Goal: Task Accomplishment & Management: Manage account settings

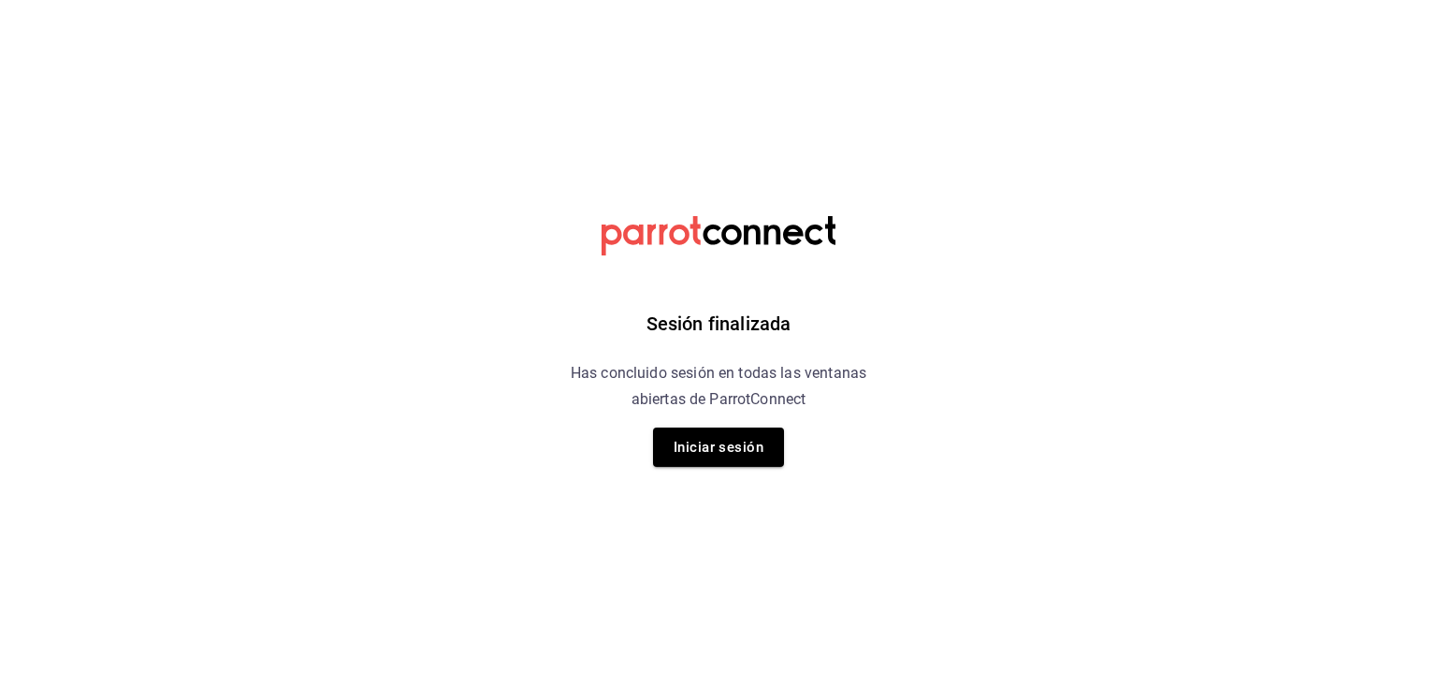
click at [708, 467] on div "Sesión finalizada Has concluido sesión en todas las ventanas abiertas de Parrot…" at bounding box center [719, 341] width 473 height 683
click at [721, 443] on button "Iniciar sesión" at bounding box center [718, 447] width 131 height 39
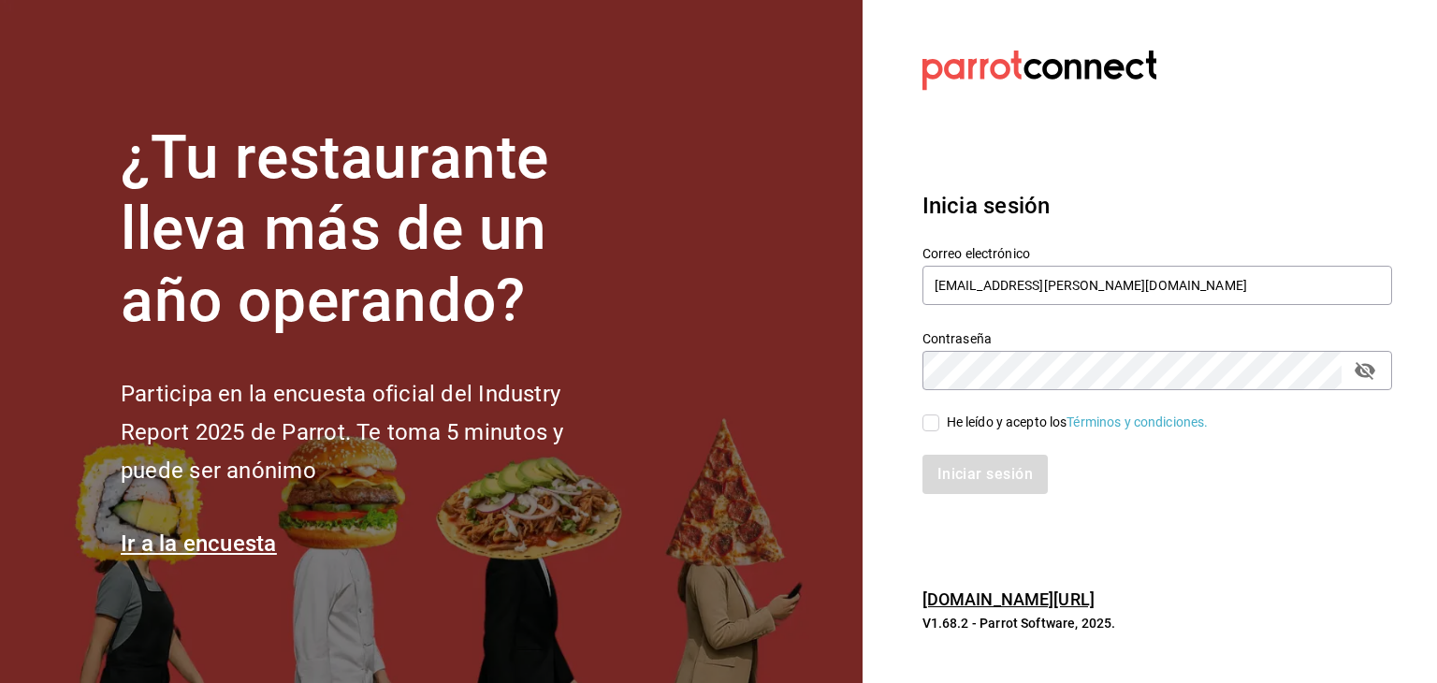
drag, startPoint x: 928, startPoint y: 418, endPoint x: 958, endPoint y: 440, distance: 36.9
click at [928, 418] on input "He leído y acepto los Términos y condiciones." at bounding box center [931, 423] width 17 height 17
checkbox input "true"
click at [1007, 473] on button "Iniciar sesión" at bounding box center [986, 474] width 127 height 39
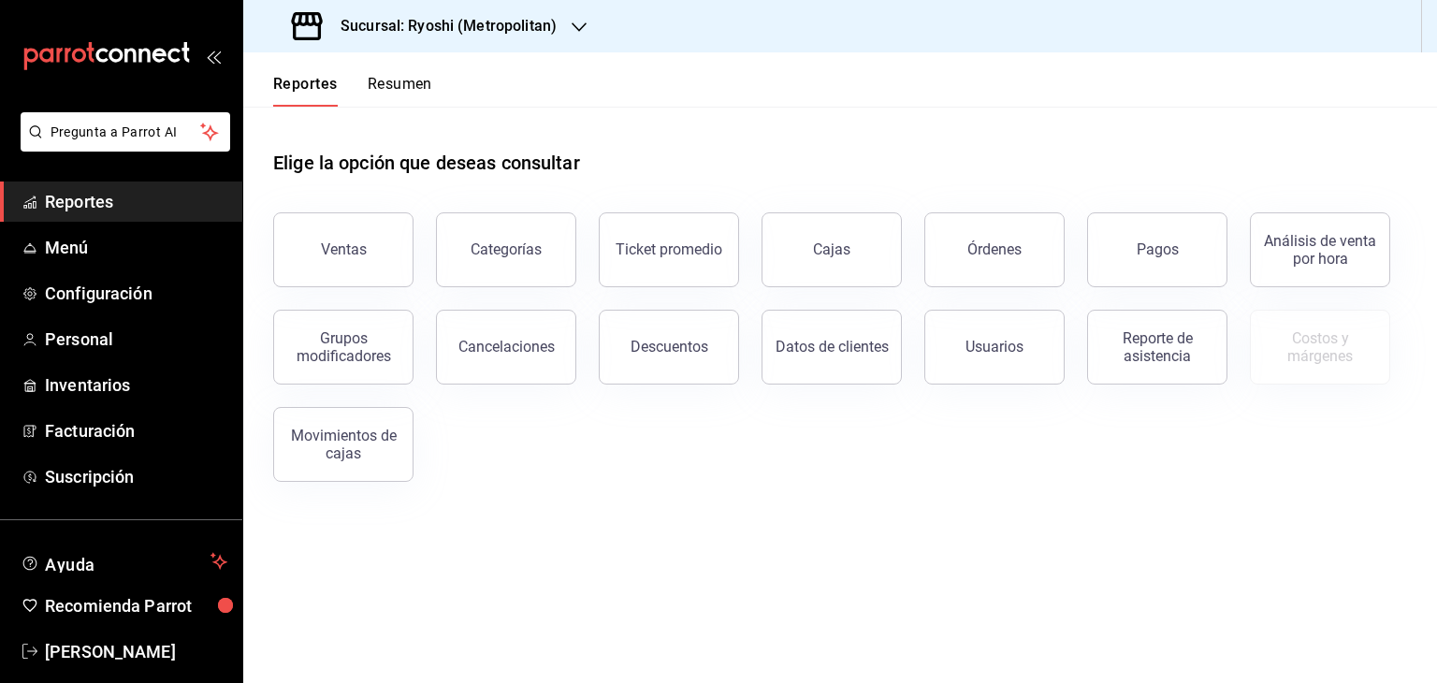
click at [400, 22] on h3 "Sucursal: Ryoshi (Metropolitan)" at bounding box center [441, 26] width 231 height 22
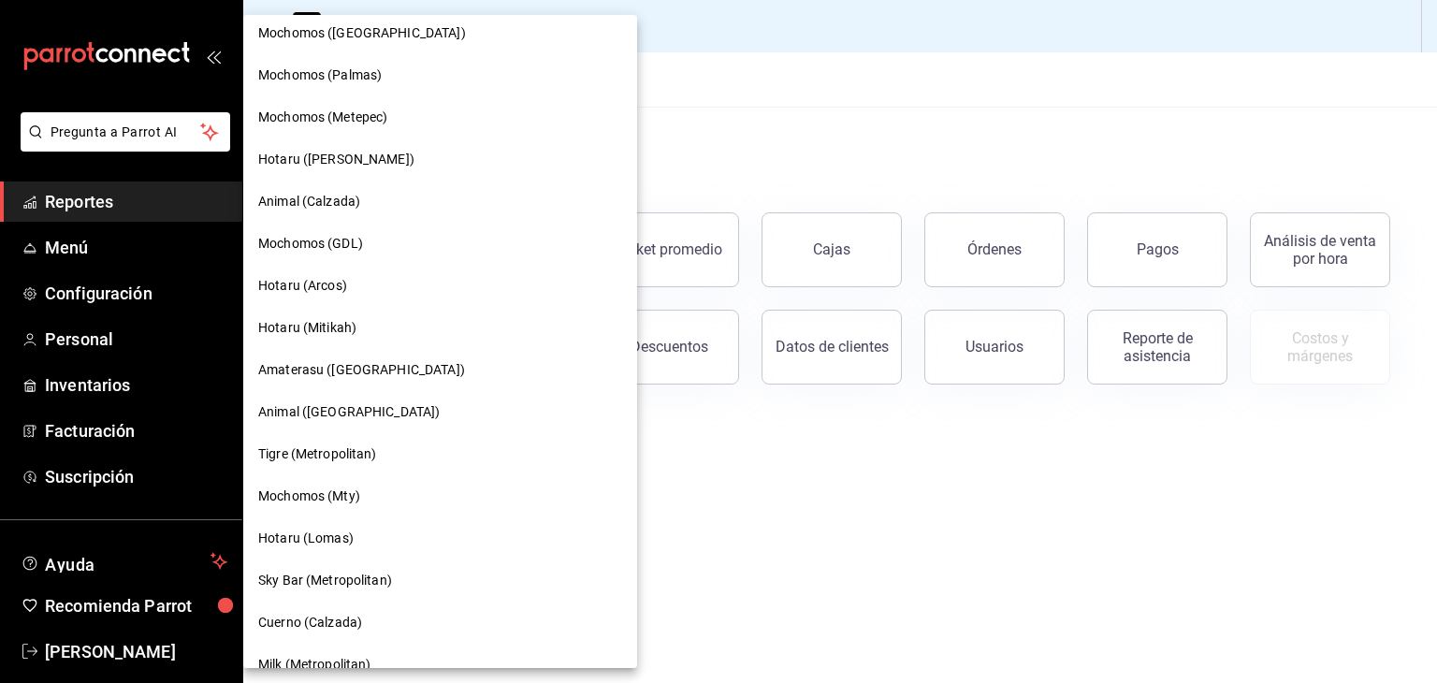
scroll to position [187, 0]
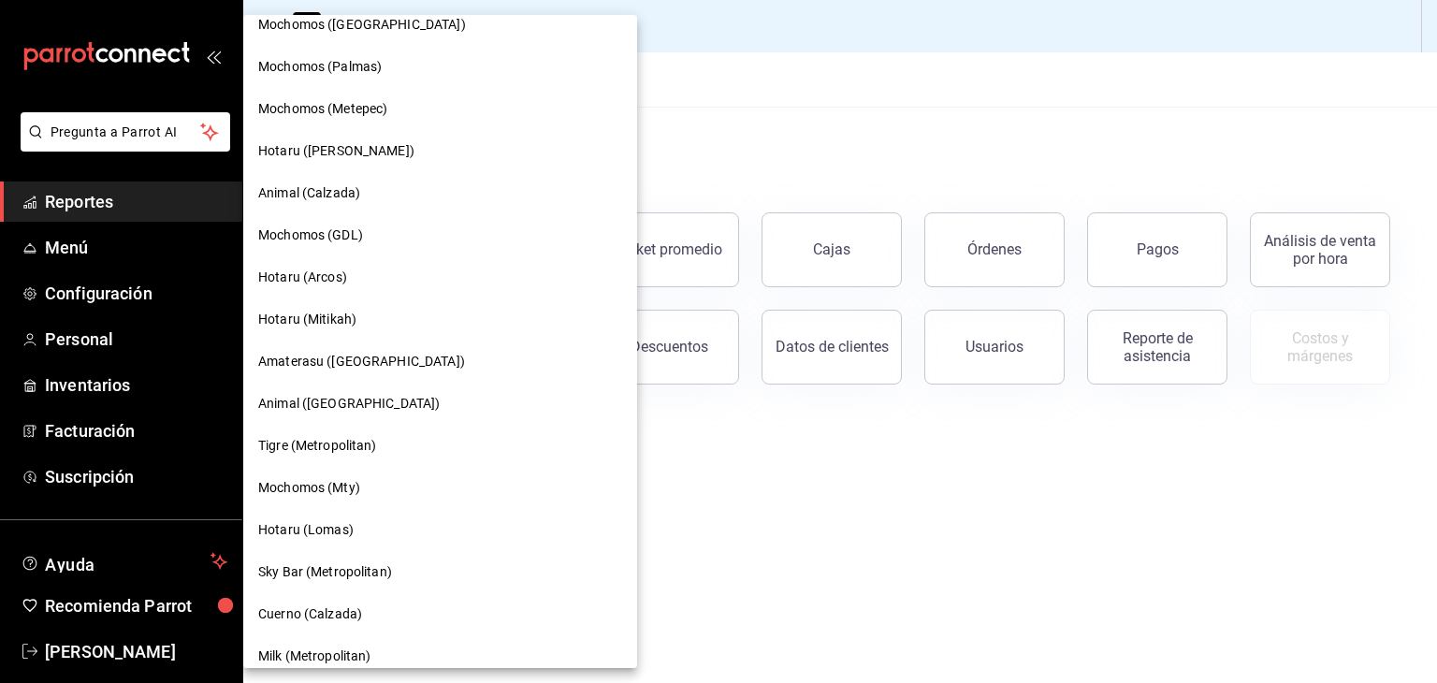
click at [367, 293] on div "Hotaru (Arcos)" at bounding box center [440, 277] width 394 height 42
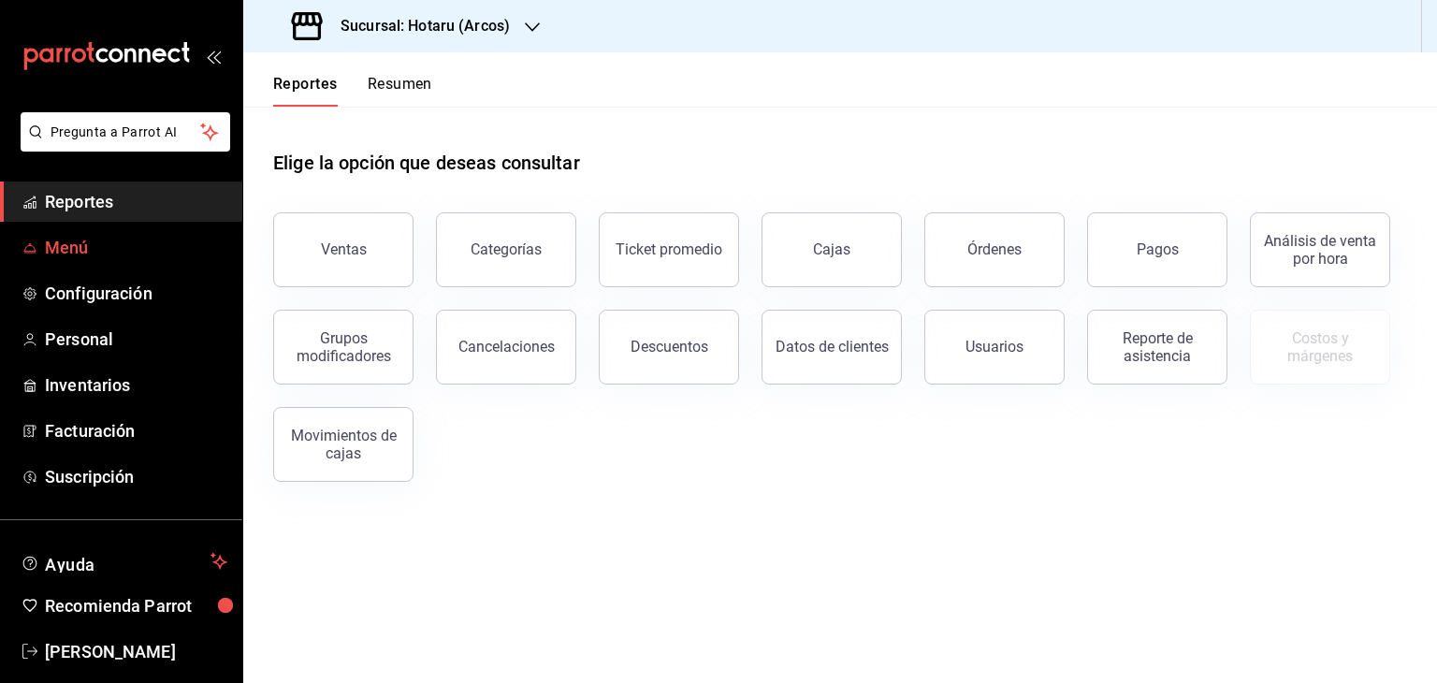
click at [67, 241] on span "Menú" at bounding box center [136, 247] width 182 height 25
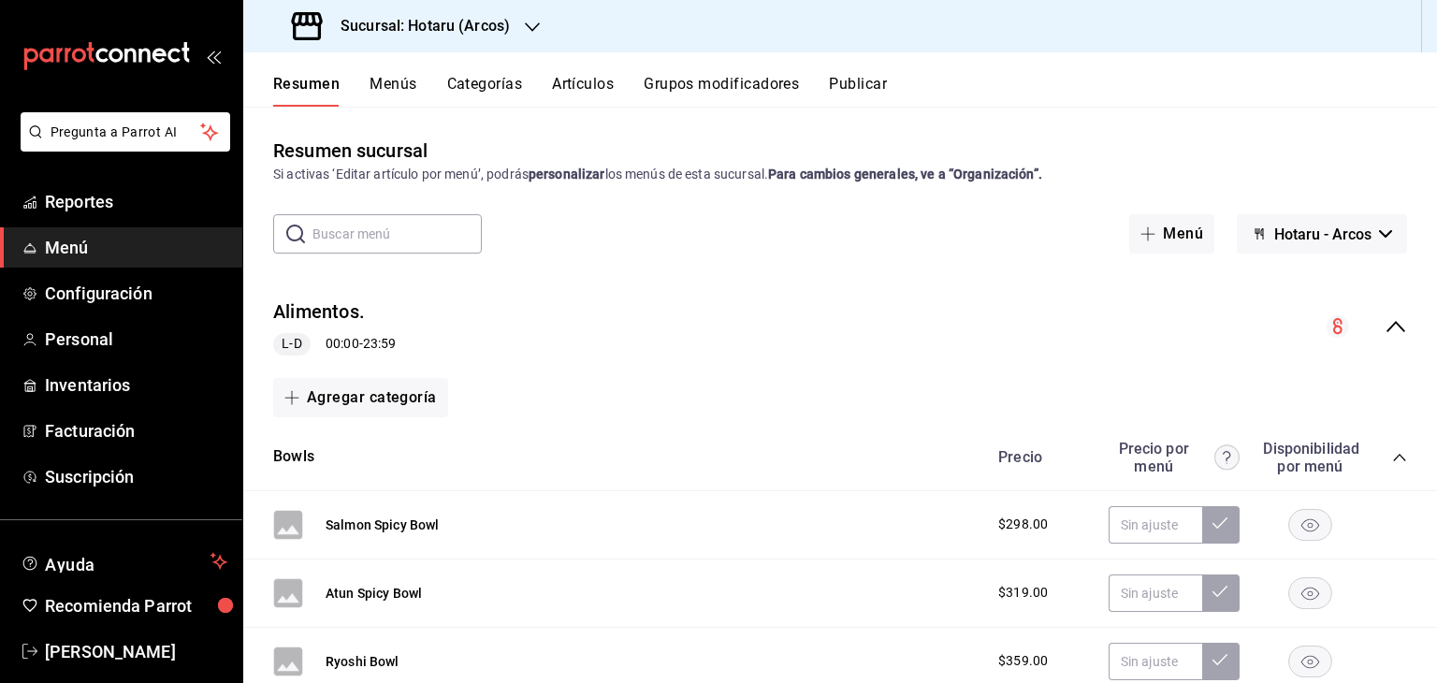
click at [599, 94] on button "Artículos" at bounding box center [583, 91] width 62 height 32
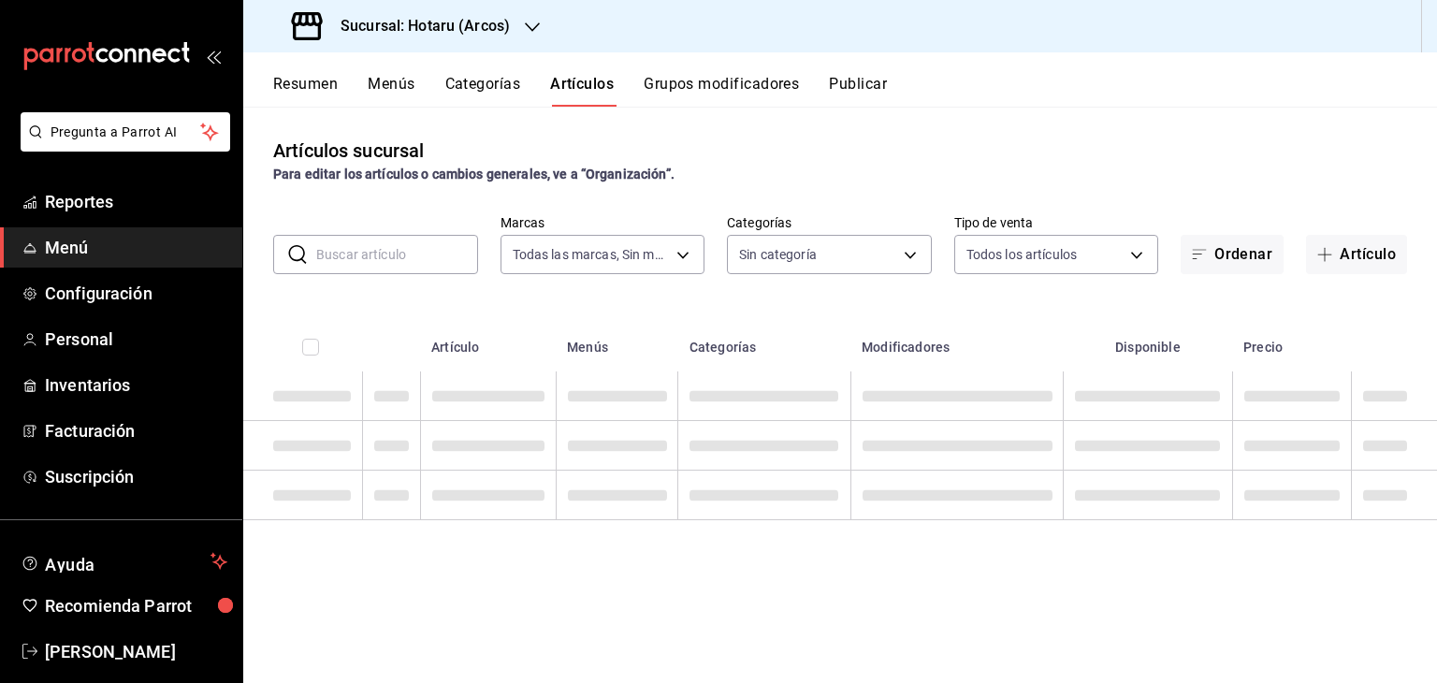
type input "63fd3758-a1b5-4c03-9065-df3279ac1636,22e90613-d08a-4757-a76e-a905fd2e086b,00e97…"
type input "af0fa7ff-854a-4bfb-817f-8061951aea4b,98c40ba0-5fcc-40b0-ad47-58e6283fb45d,d8773…"
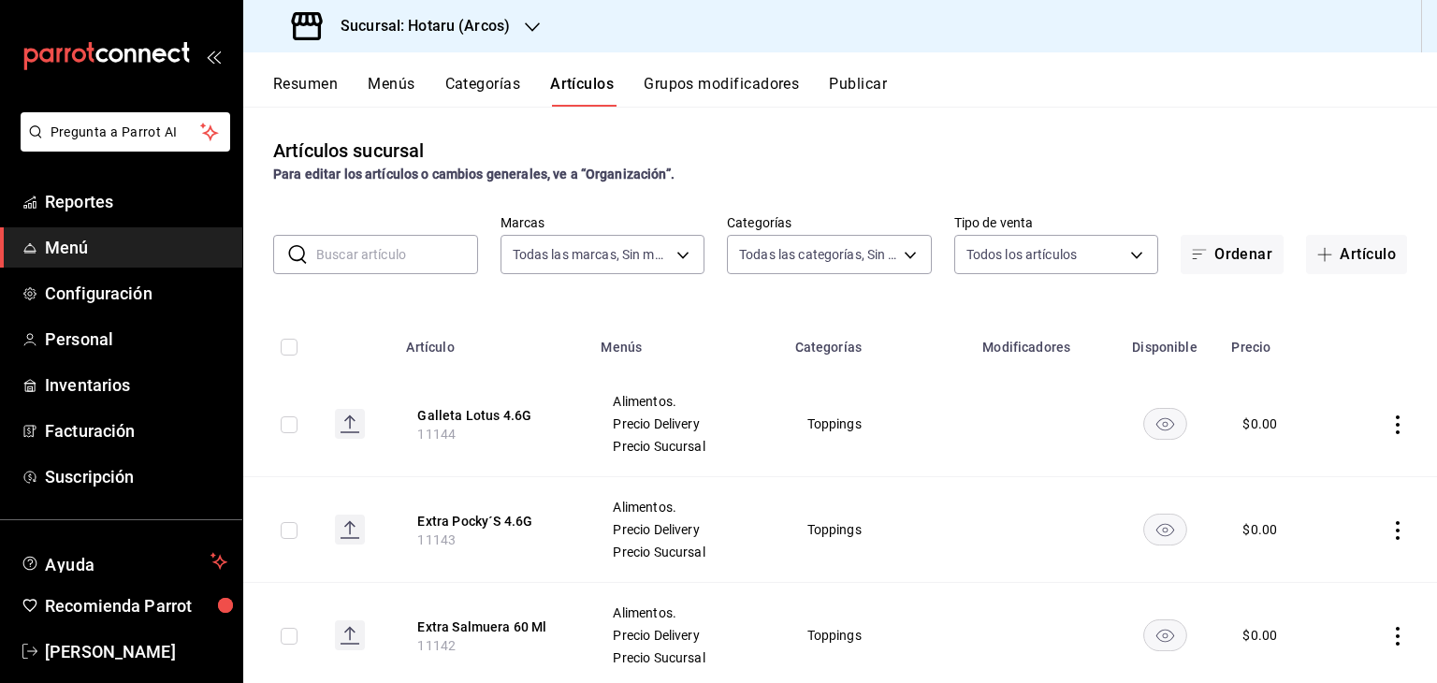
click at [382, 252] on input "text" at bounding box center [397, 254] width 162 height 37
type input "7"
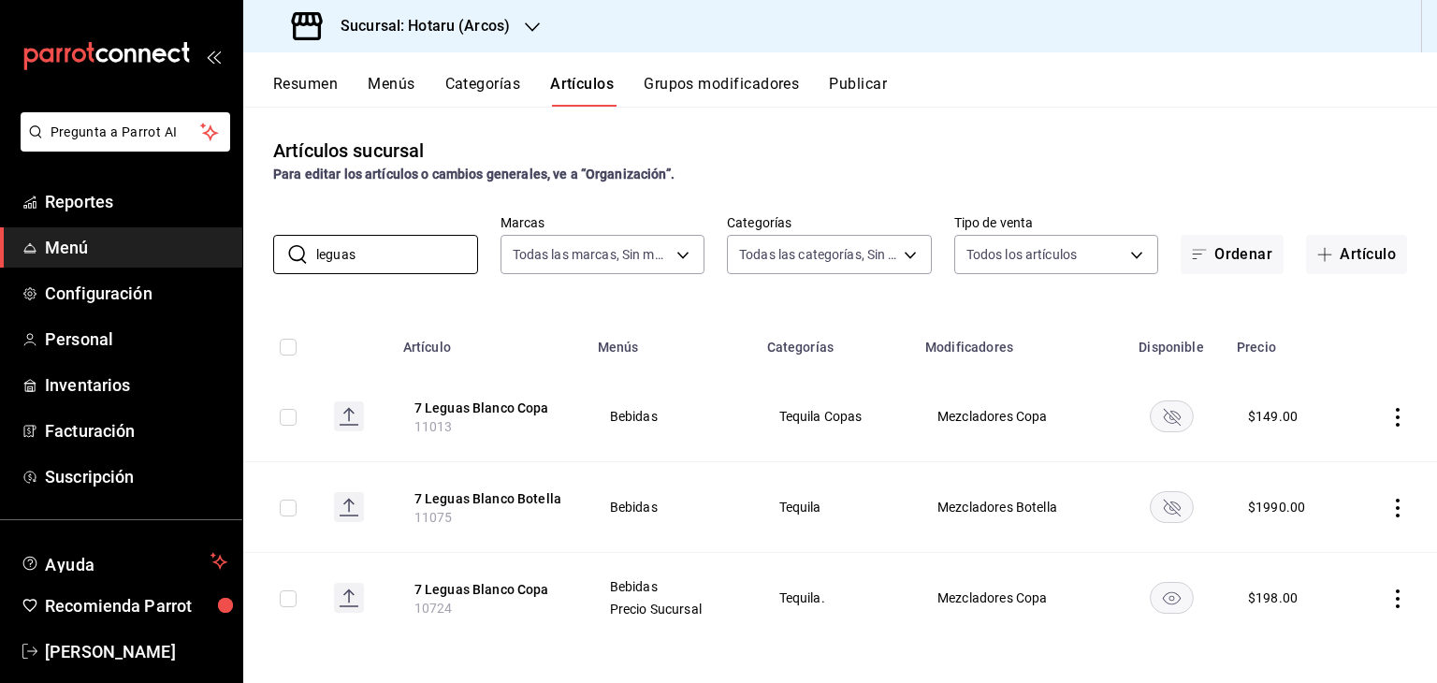
type input "leguas"
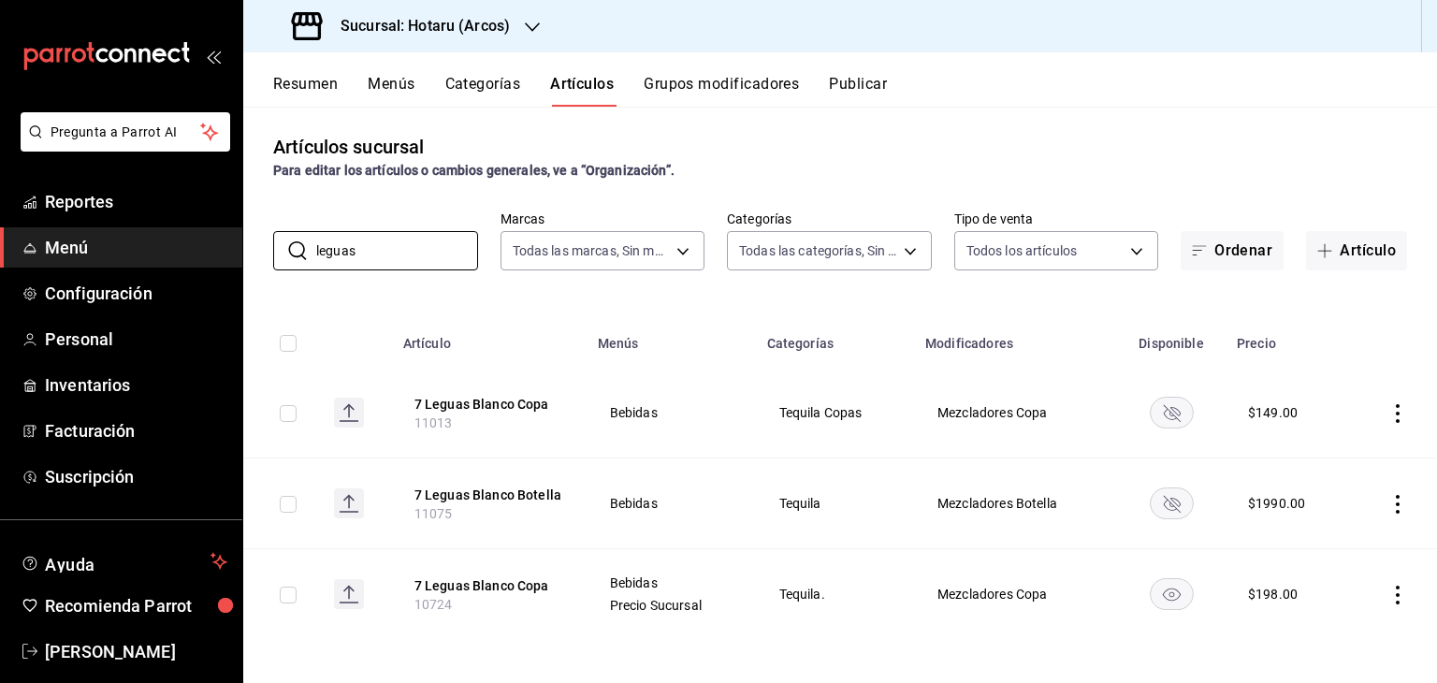
scroll to position [5, 0]
click at [1389, 590] on icon "actions" at bounding box center [1398, 594] width 19 height 19
click at [1335, 559] on span "Editar" at bounding box center [1327, 557] width 49 height 20
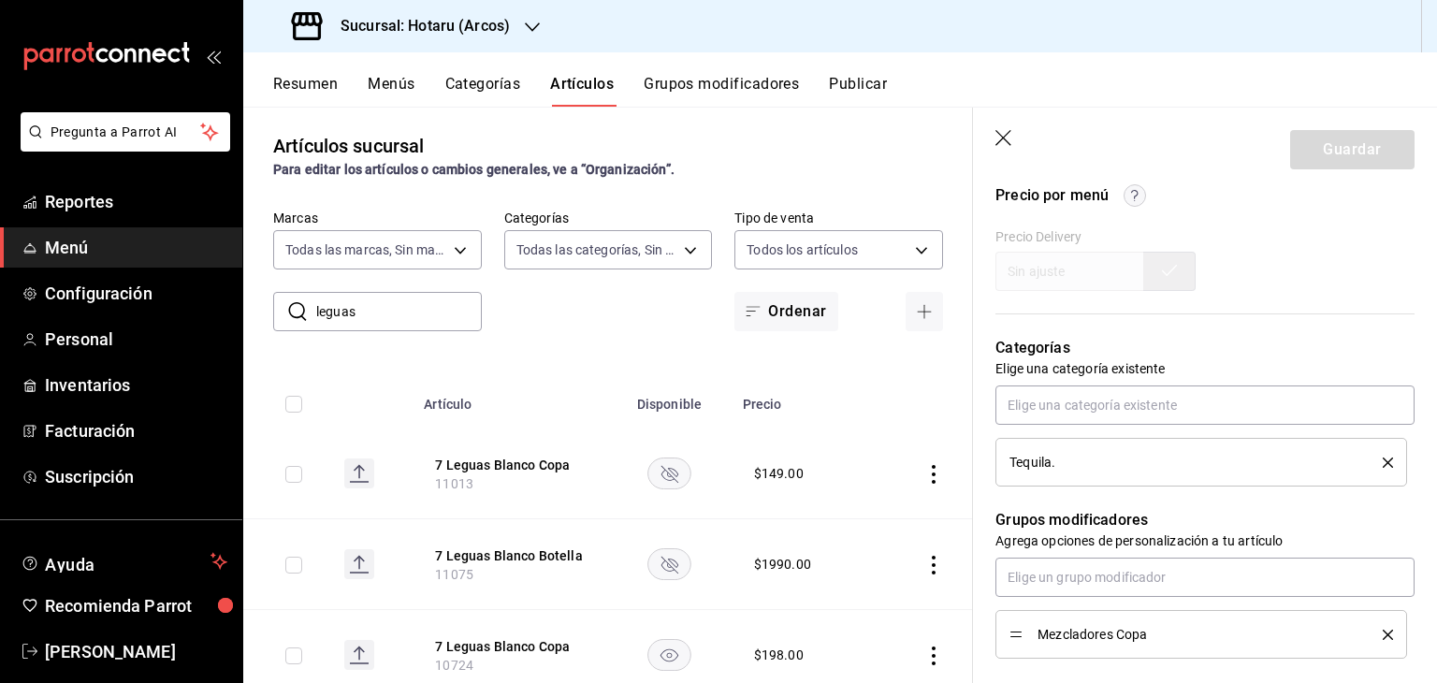
scroll to position [655, 0]
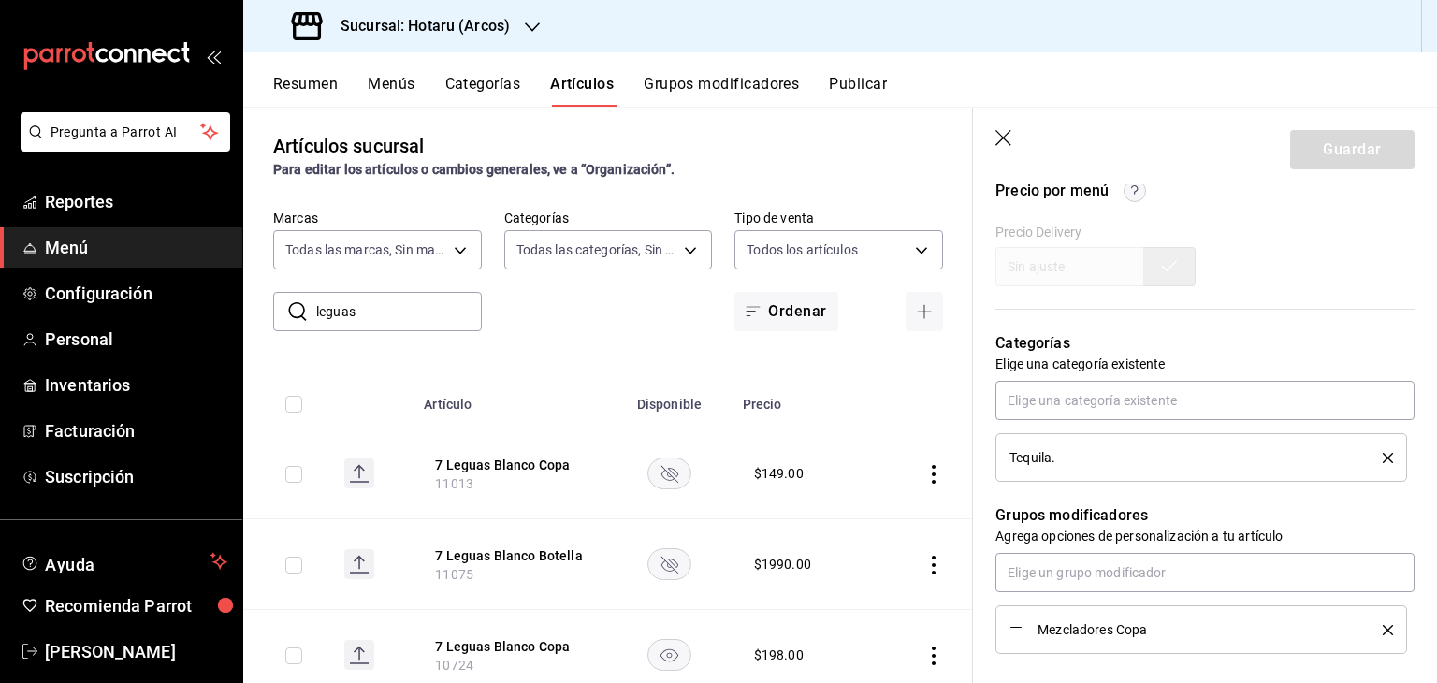
click at [1383, 459] on icon "delete" at bounding box center [1388, 458] width 10 height 10
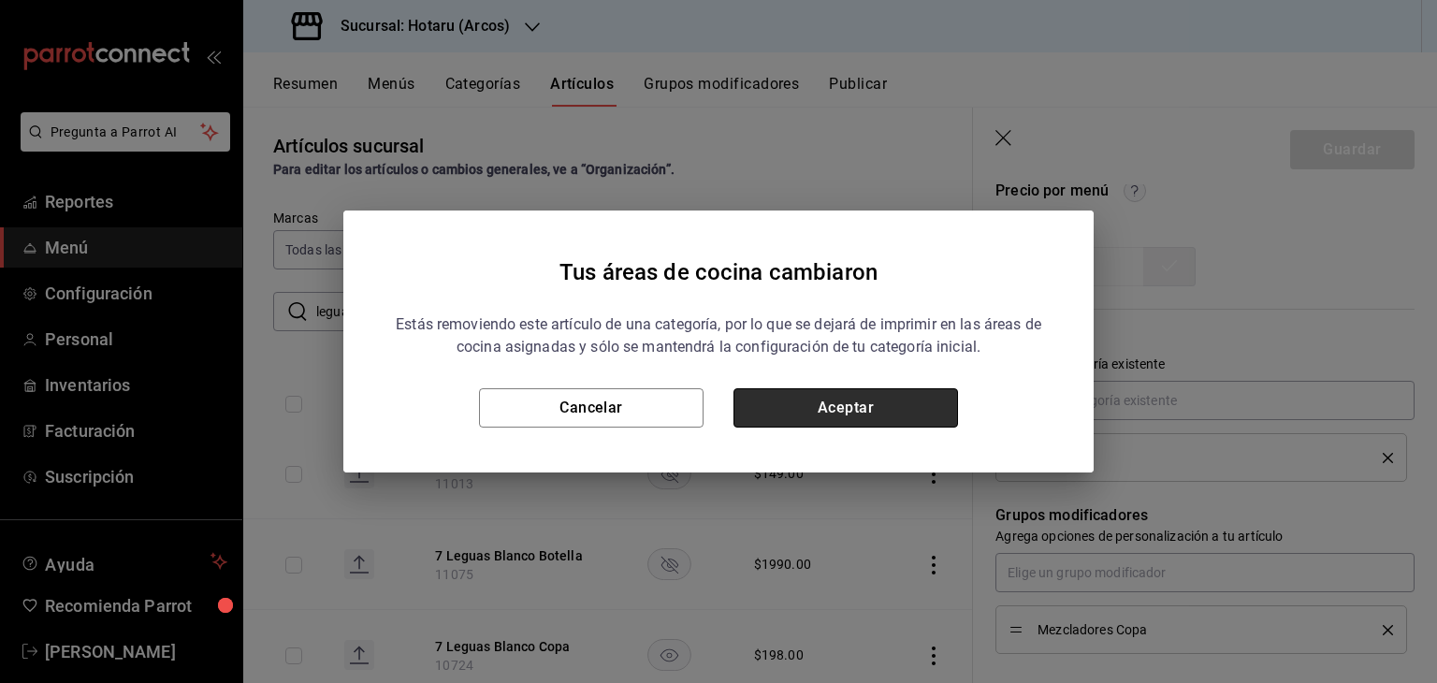
click at [856, 420] on button "Aceptar" at bounding box center [846, 407] width 225 height 39
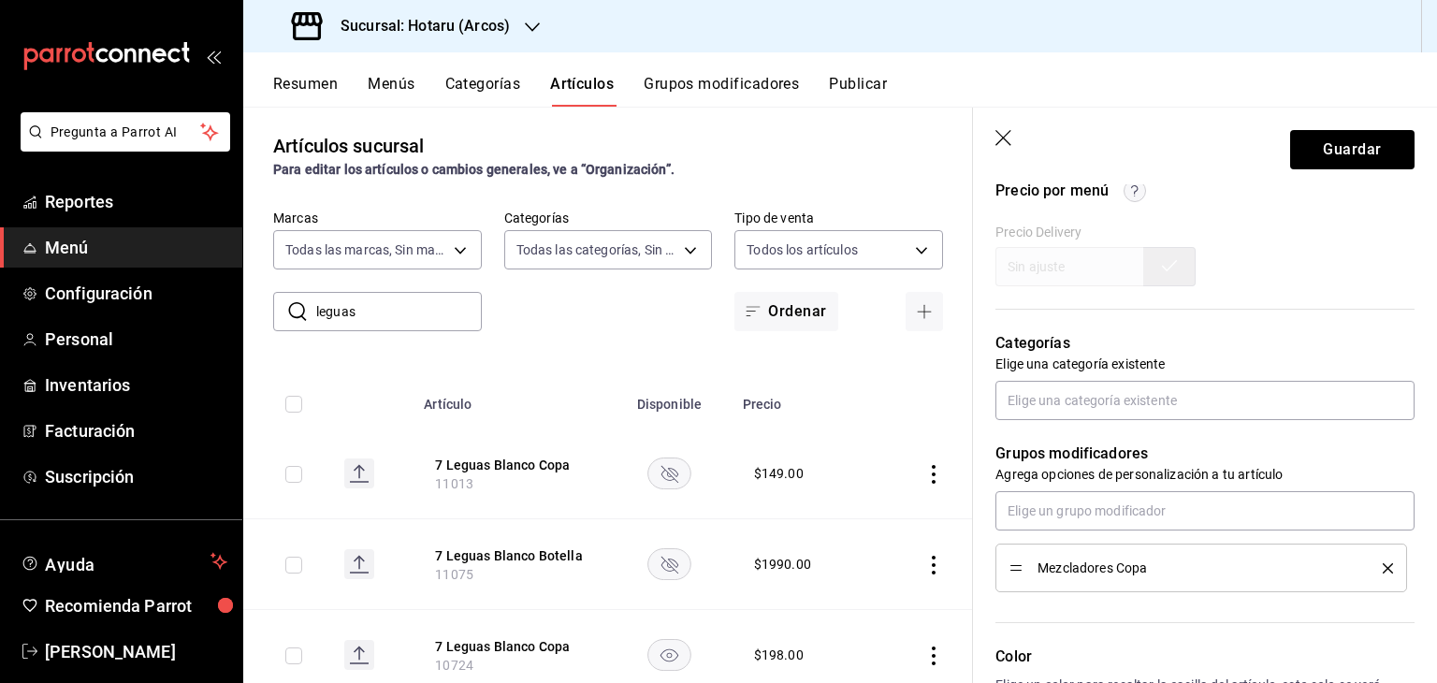
type textarea "x"
click at [1121, 401] on input "text" at bounding box center [1205, 400] width 419 height 39
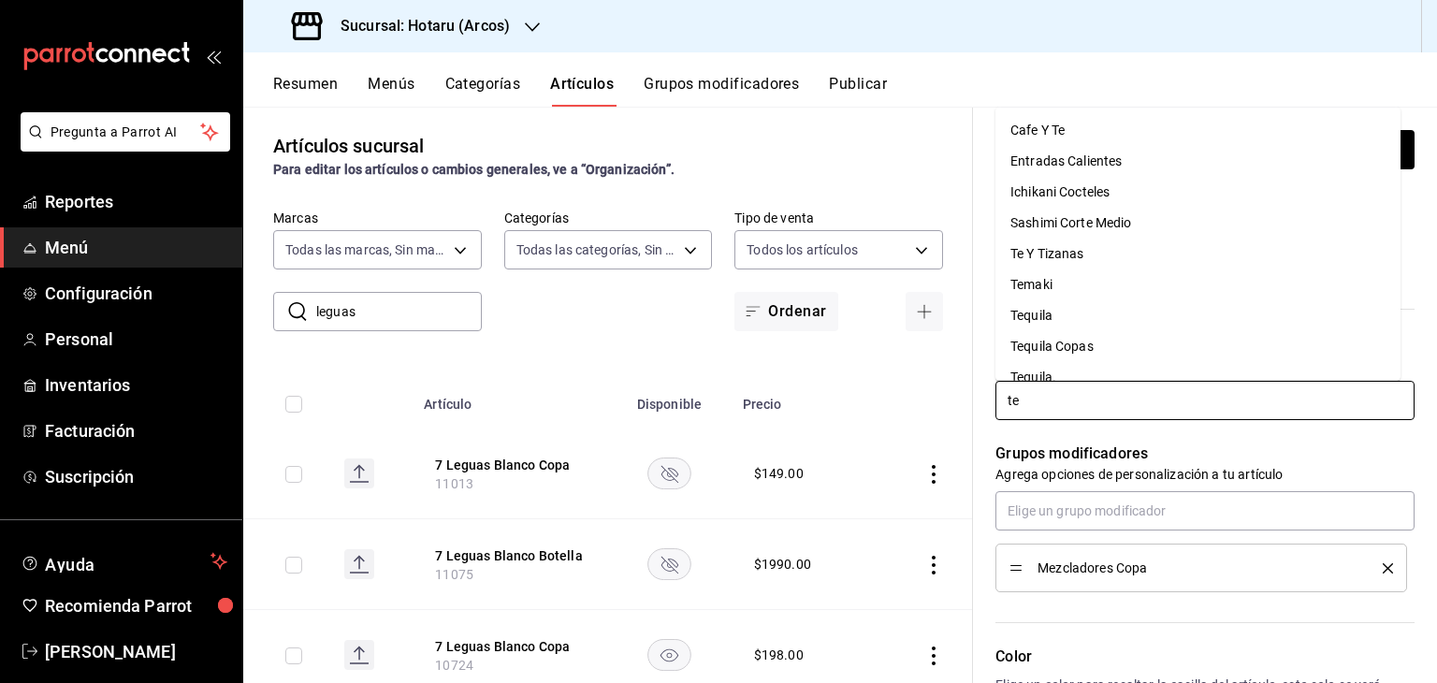
type input "teq"
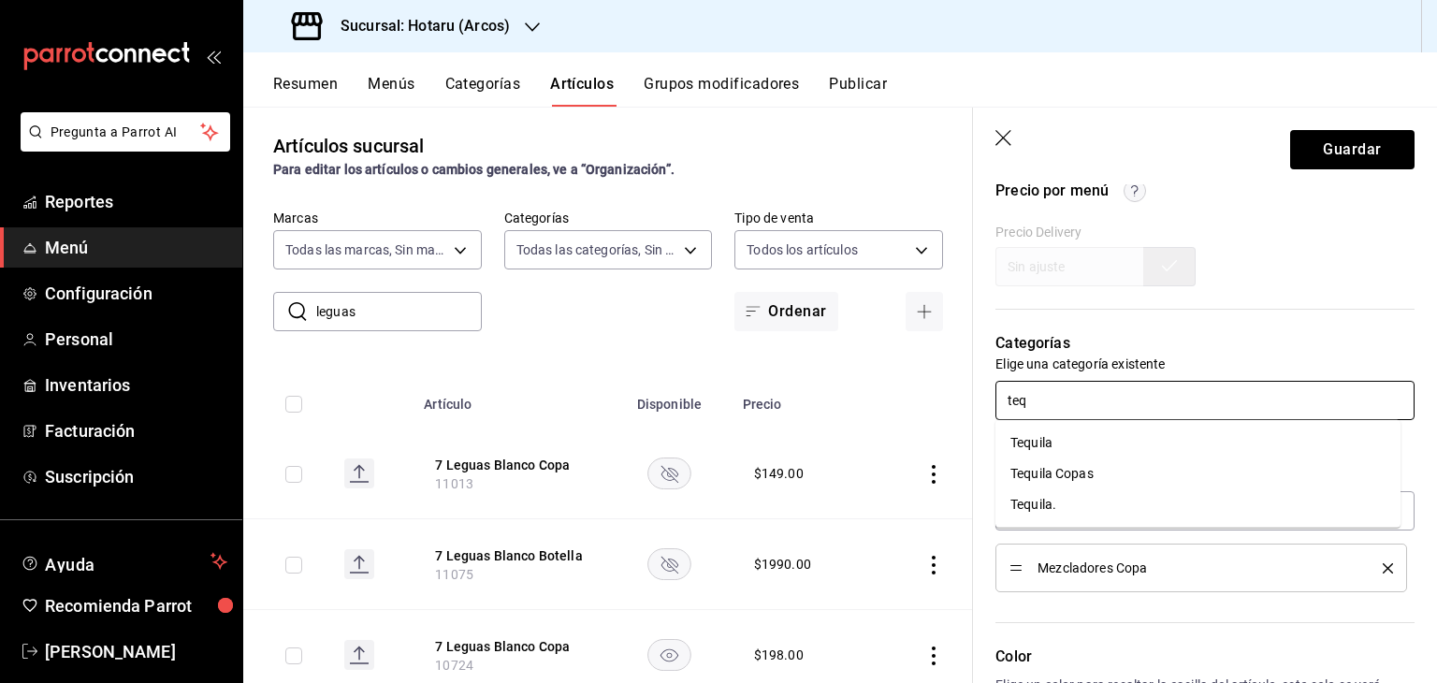
click at [1105, 446] on li "Tequila" at bounding box center [1198, 443] width 405 height 31
type textarea "x"
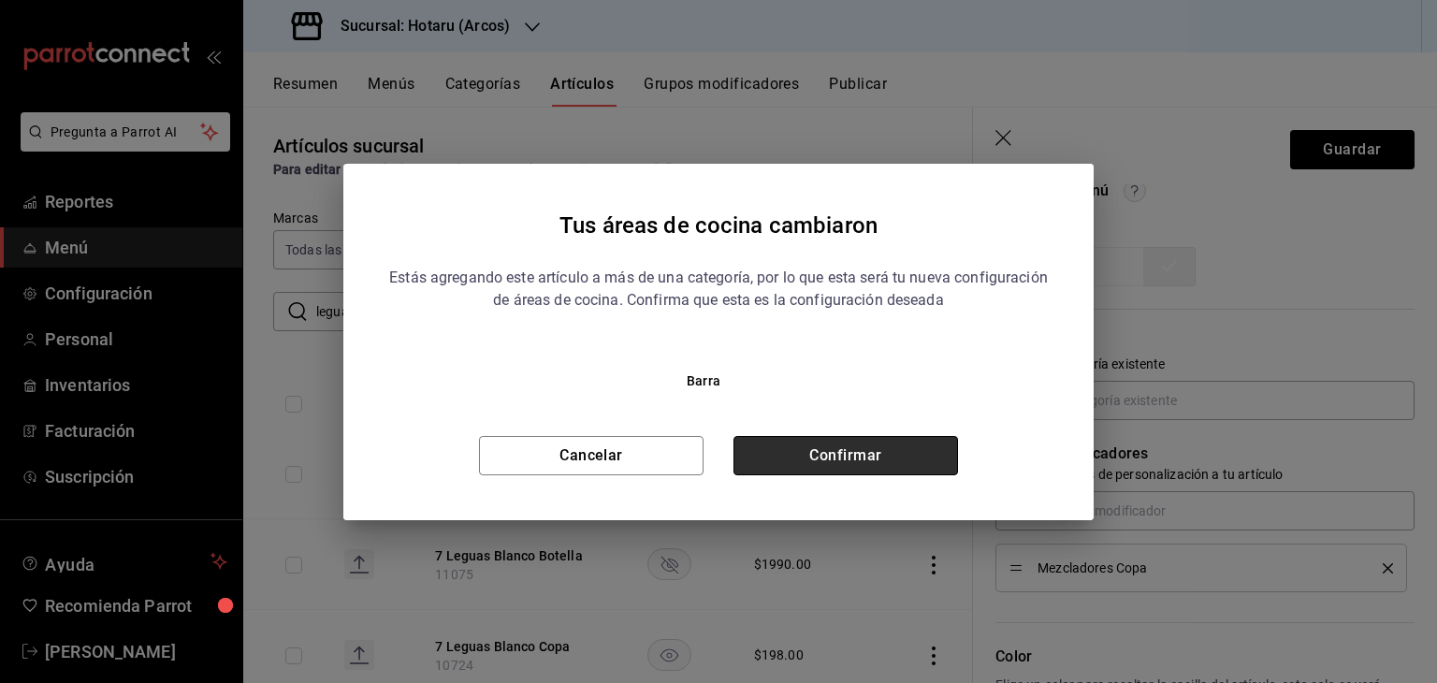
click at [859, 450] on button "Confirmar" at bounding box center [846, 455] width 225 height 39
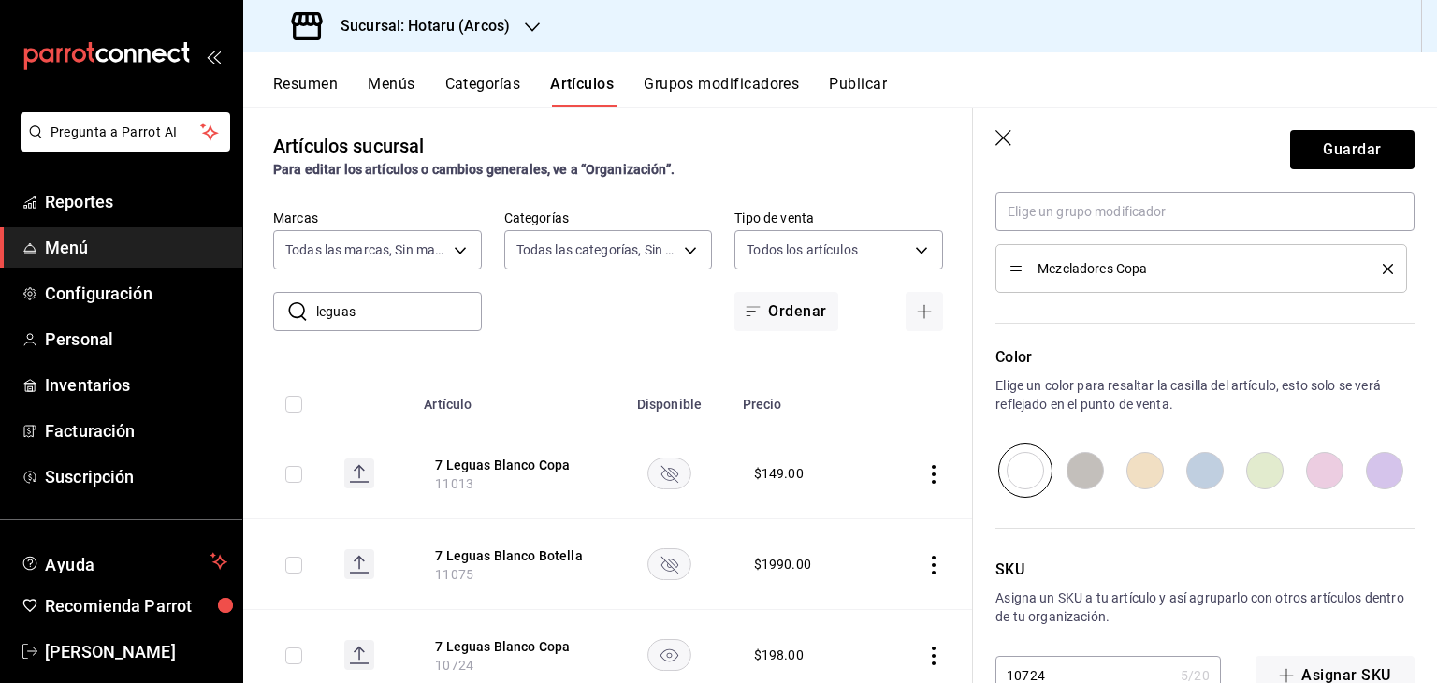
scroll to position [1065, 0]
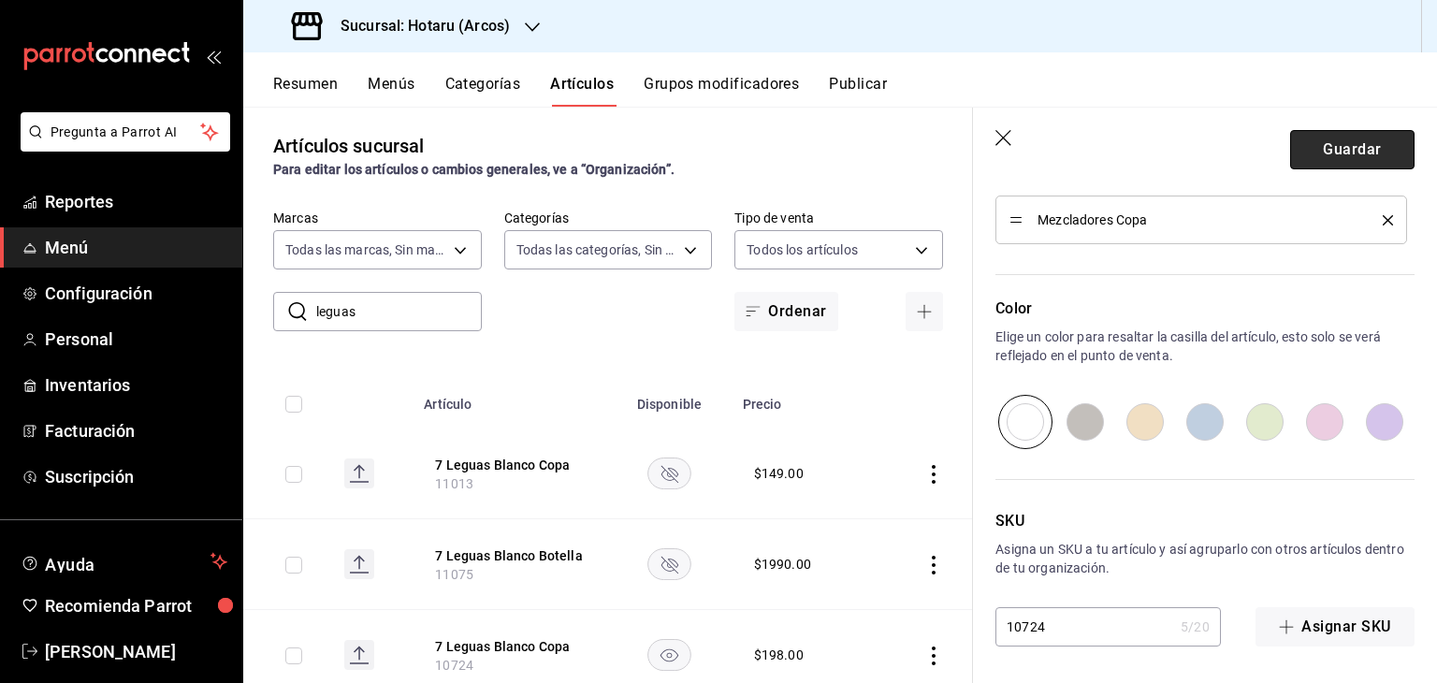
click at [1342, 163] on button "Guardar" at bounding box center [1352, 149] width 124 height 39
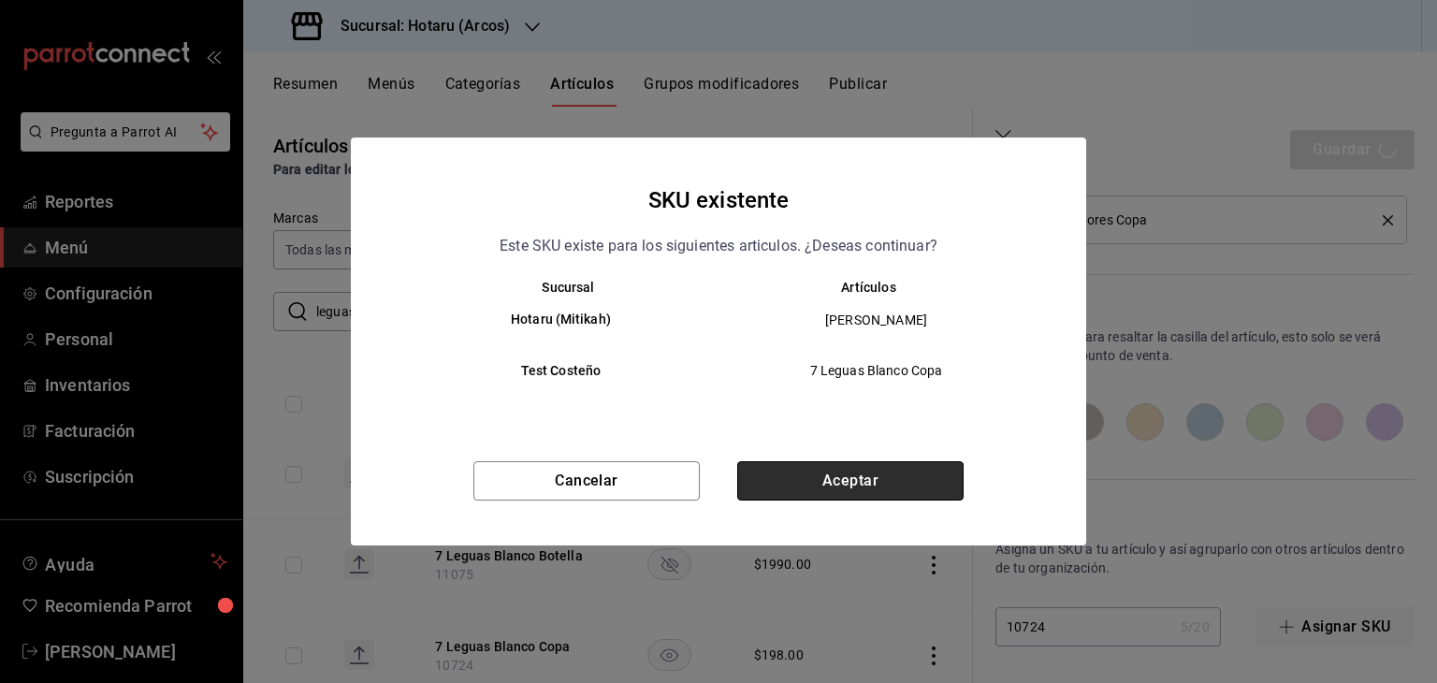
click at [907, 492] on button "Aceptar" at bounding box center [850, 480] width 226 height 39
type textarea "x"
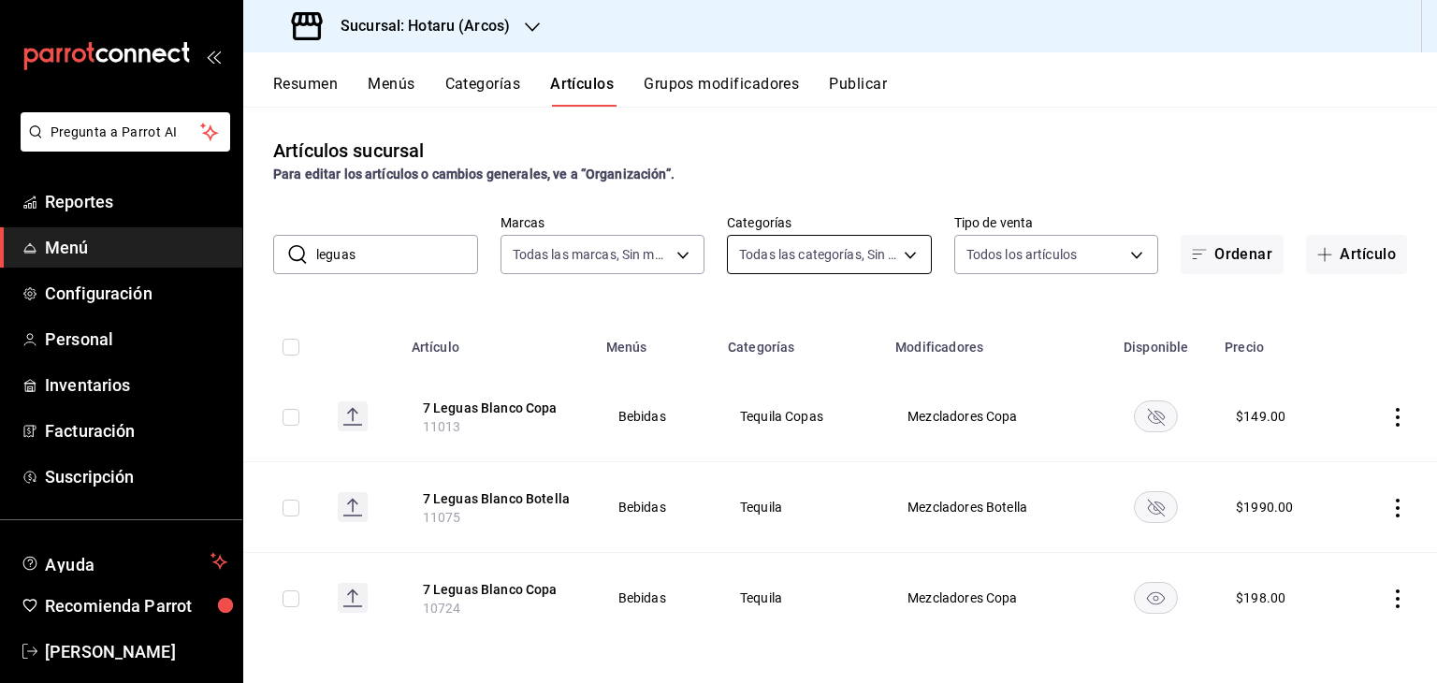
click at [842, 242] on body "Pregunta a Parrot AI Reportes Menú Configuración Personal Inventarios Facturaci…" at bounding box center [718, 341] width 1437 height 683
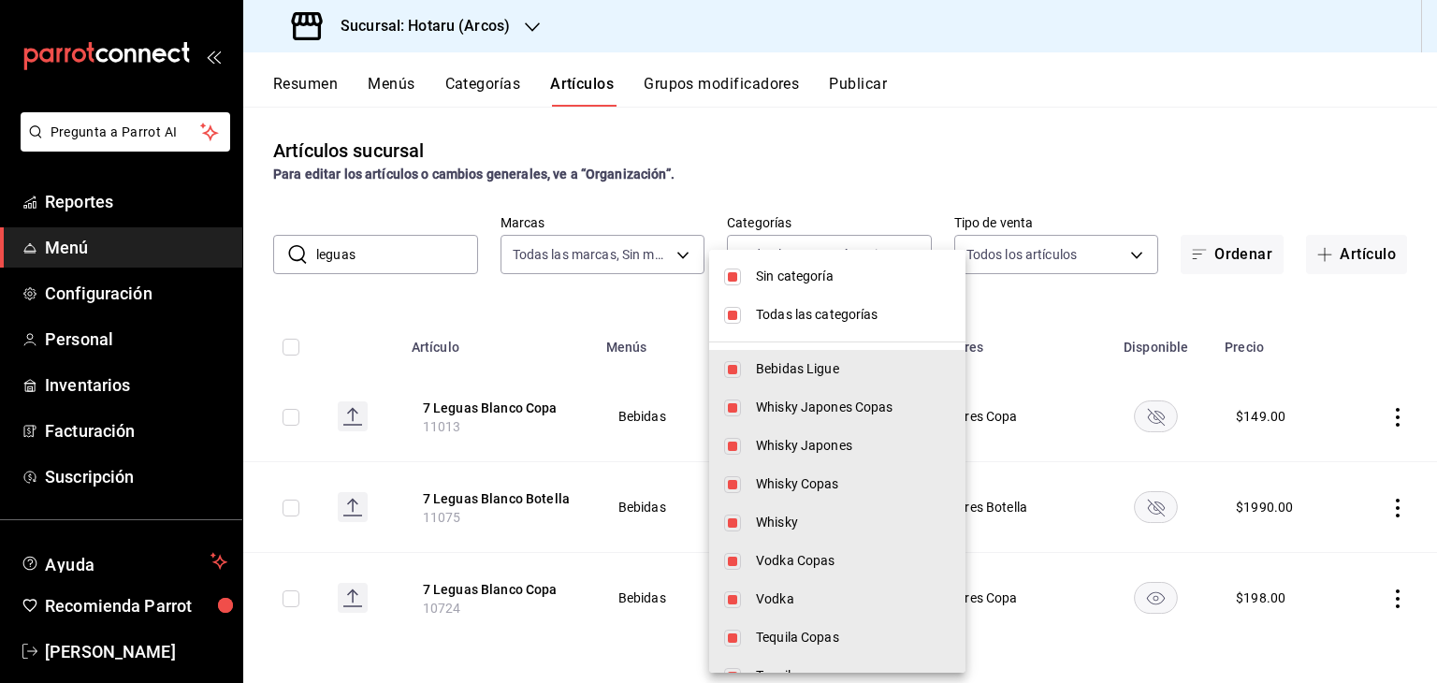
click at [797, 323] on span "Todas las categorías" at bounding box center [853, 315] width 195 height 20
checkbox input "false"
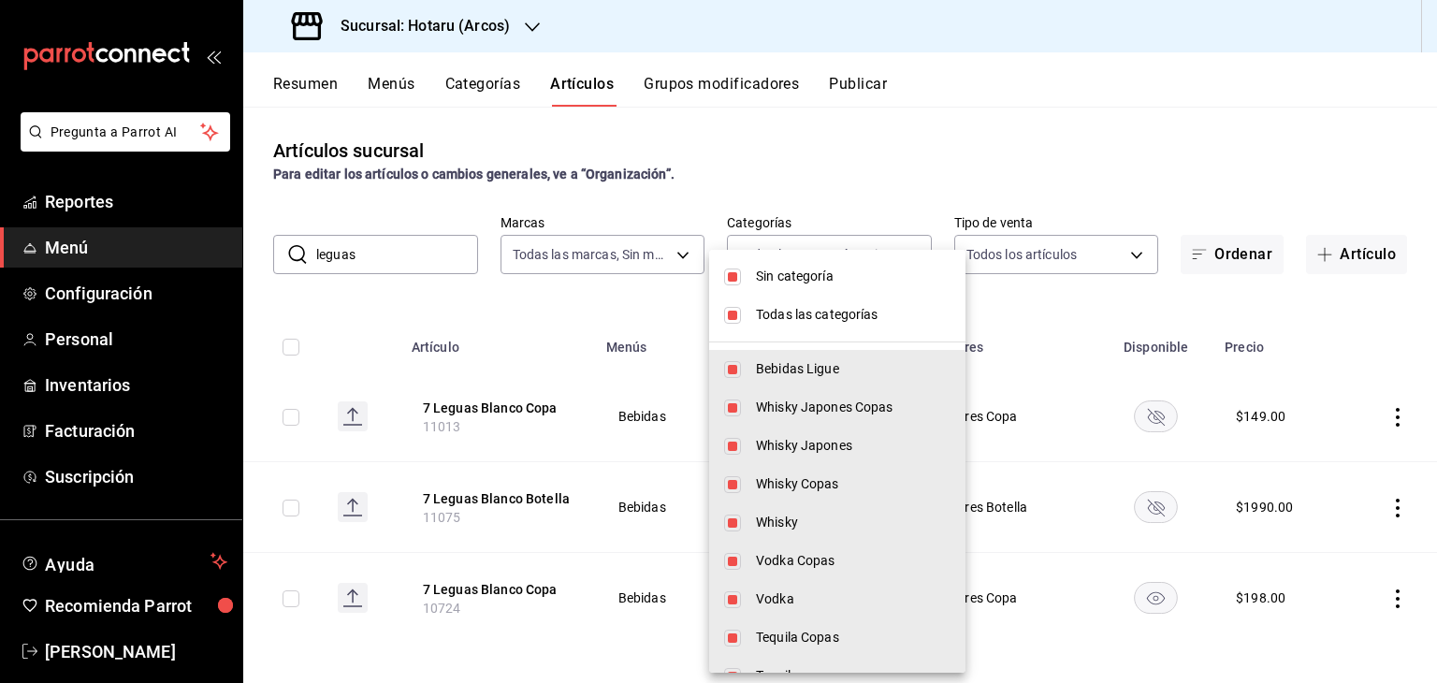
checkbox input "false"
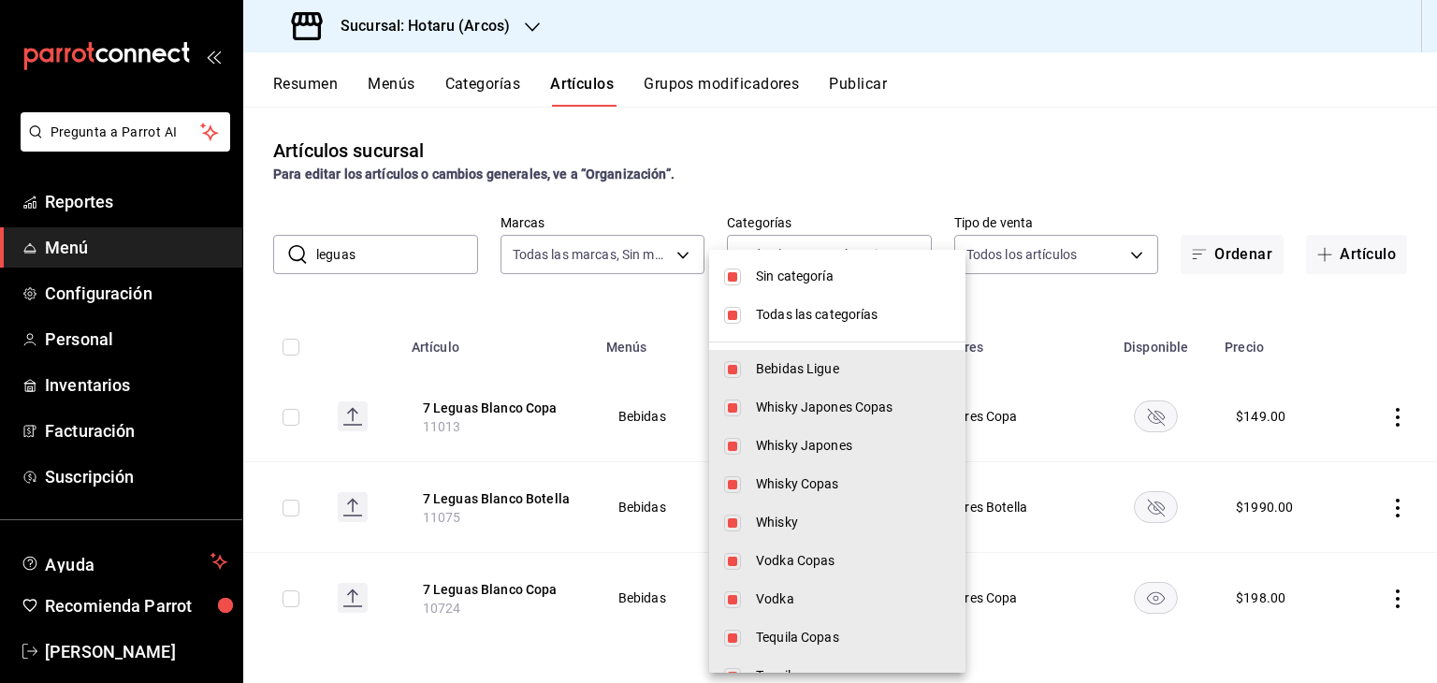
checkbox input "false"
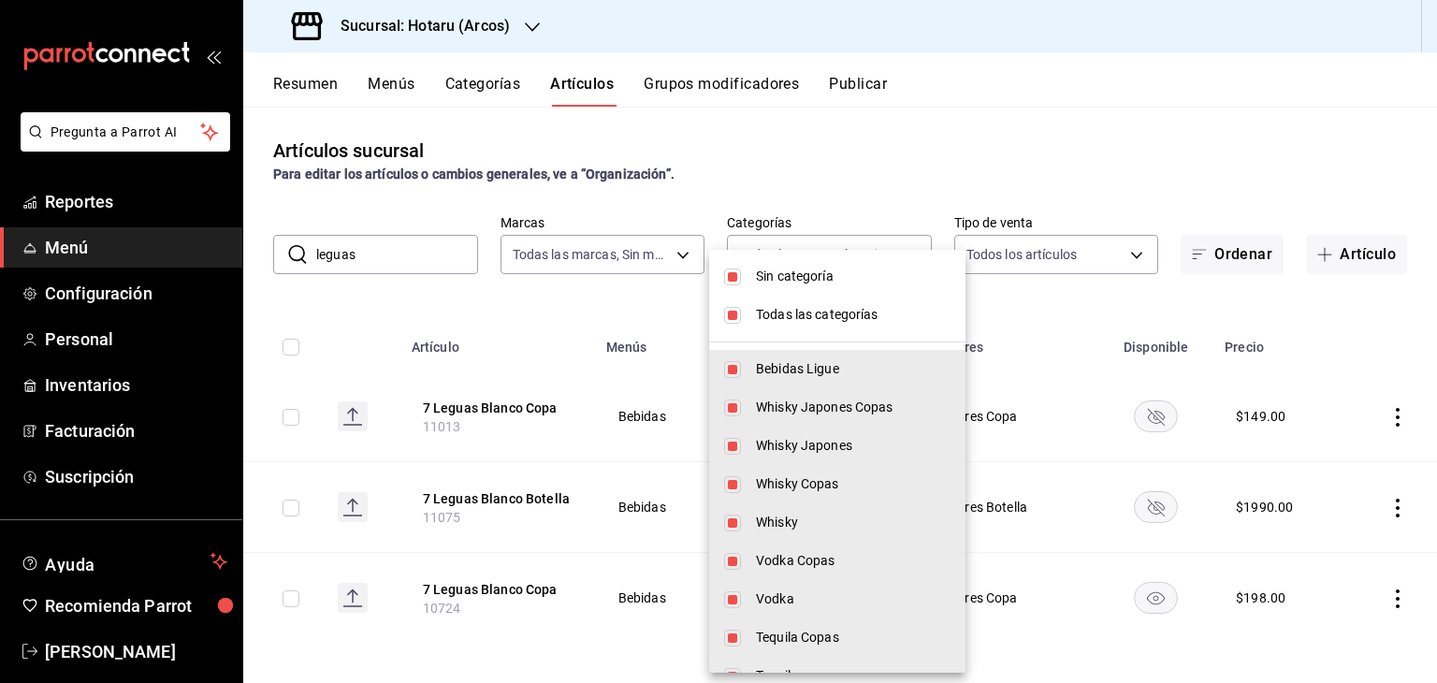
checkbox input "false"
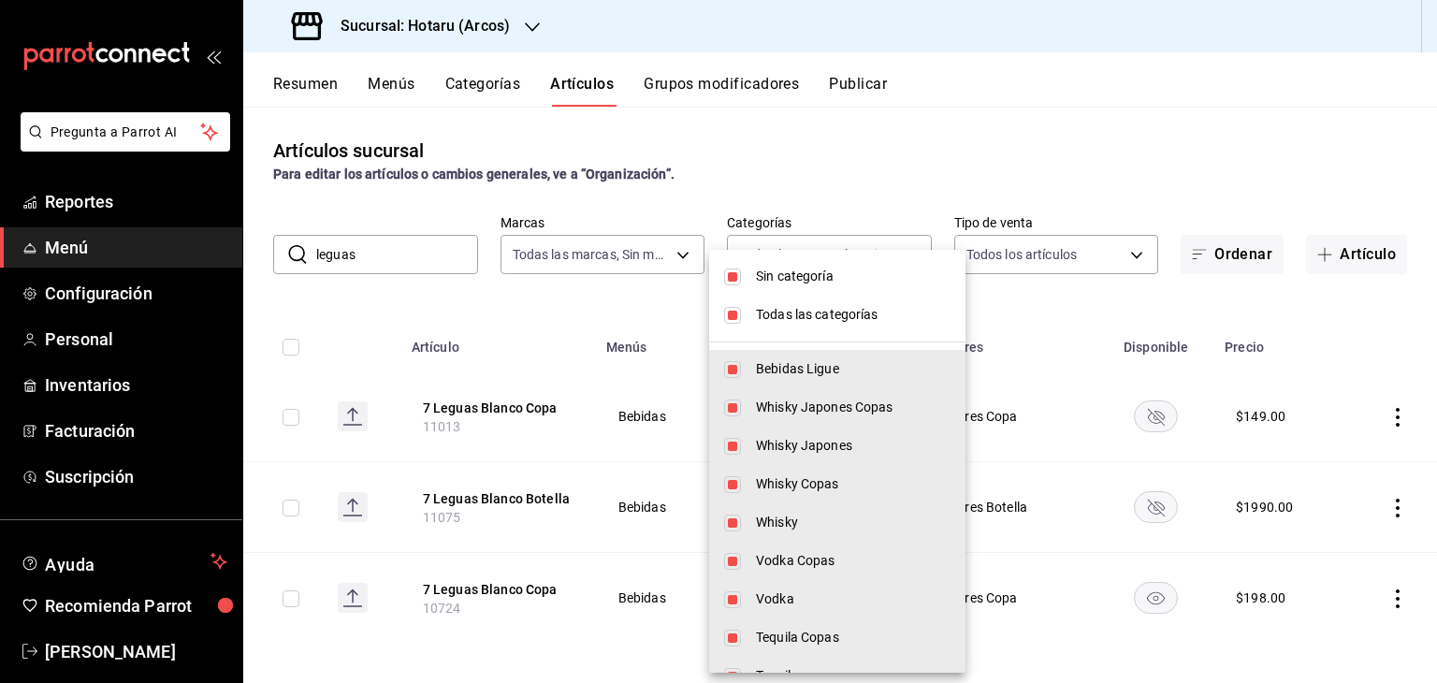
checkbox input "false"
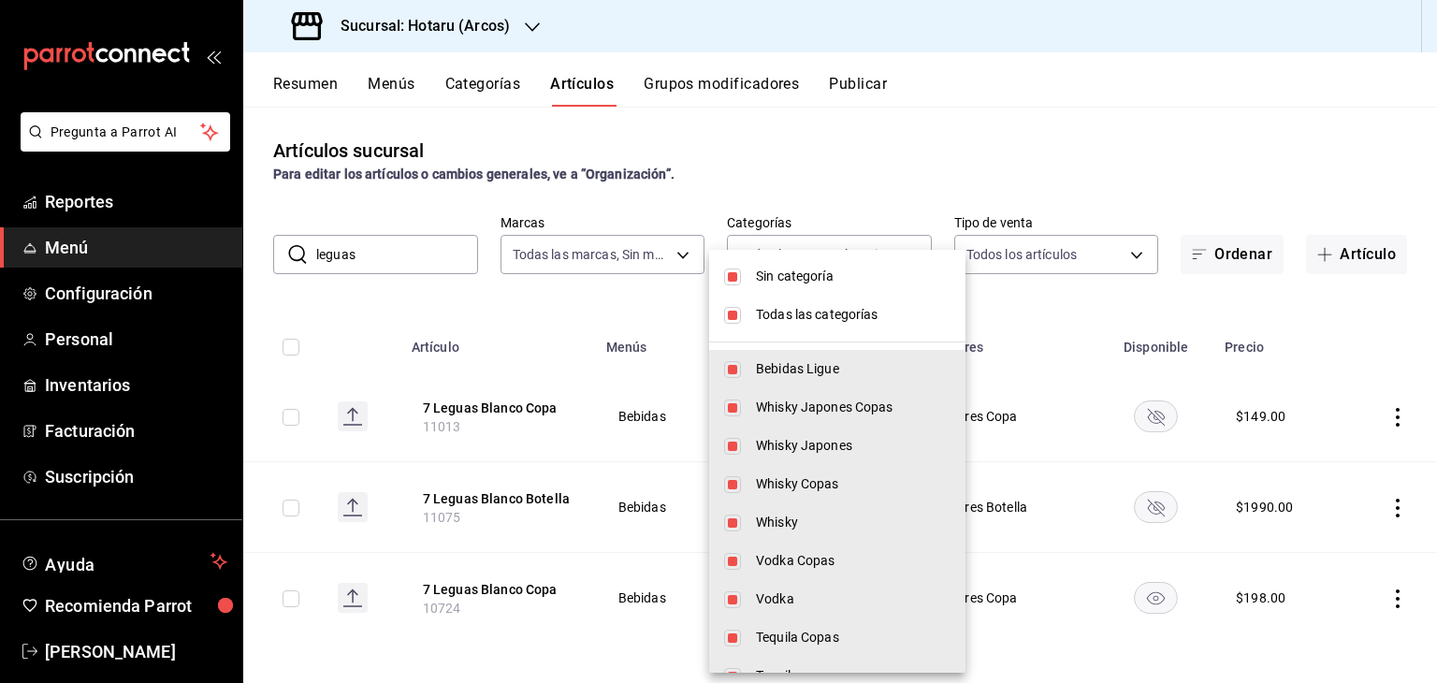
checkbox input "false"
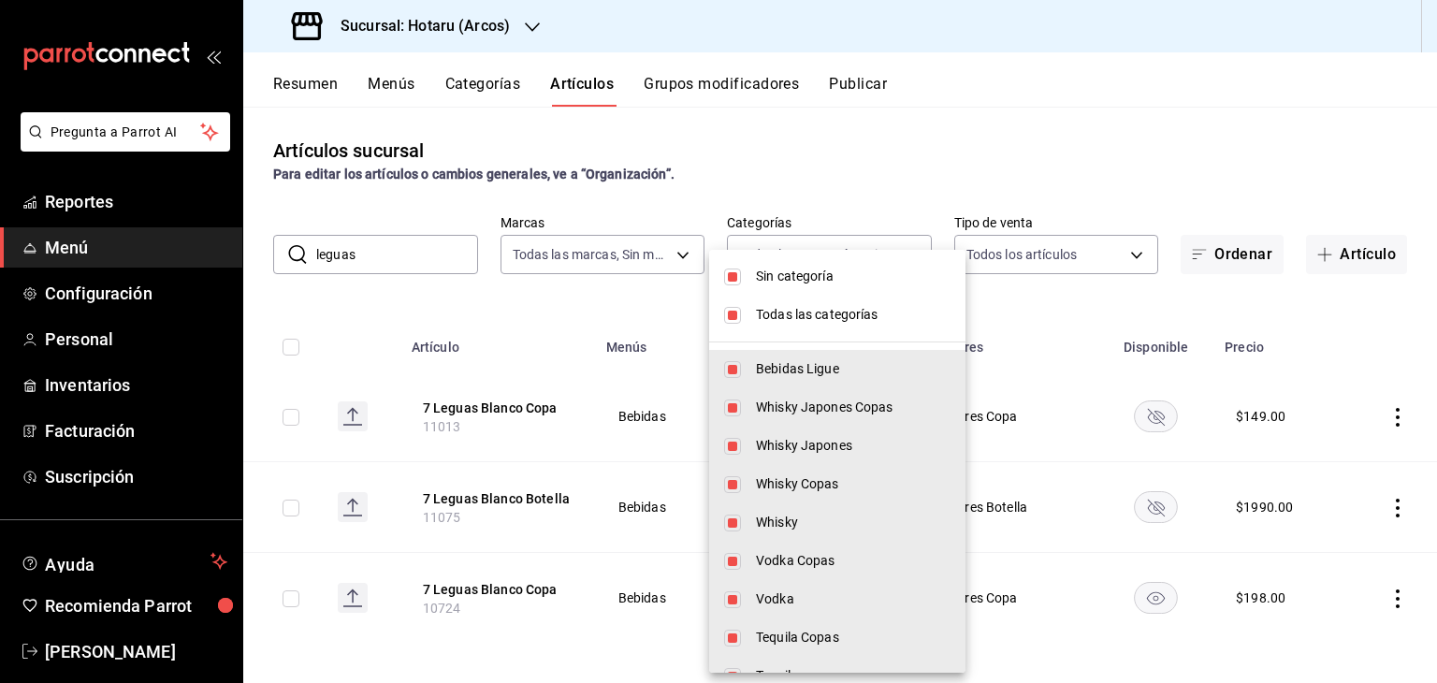
checkbox input "false"
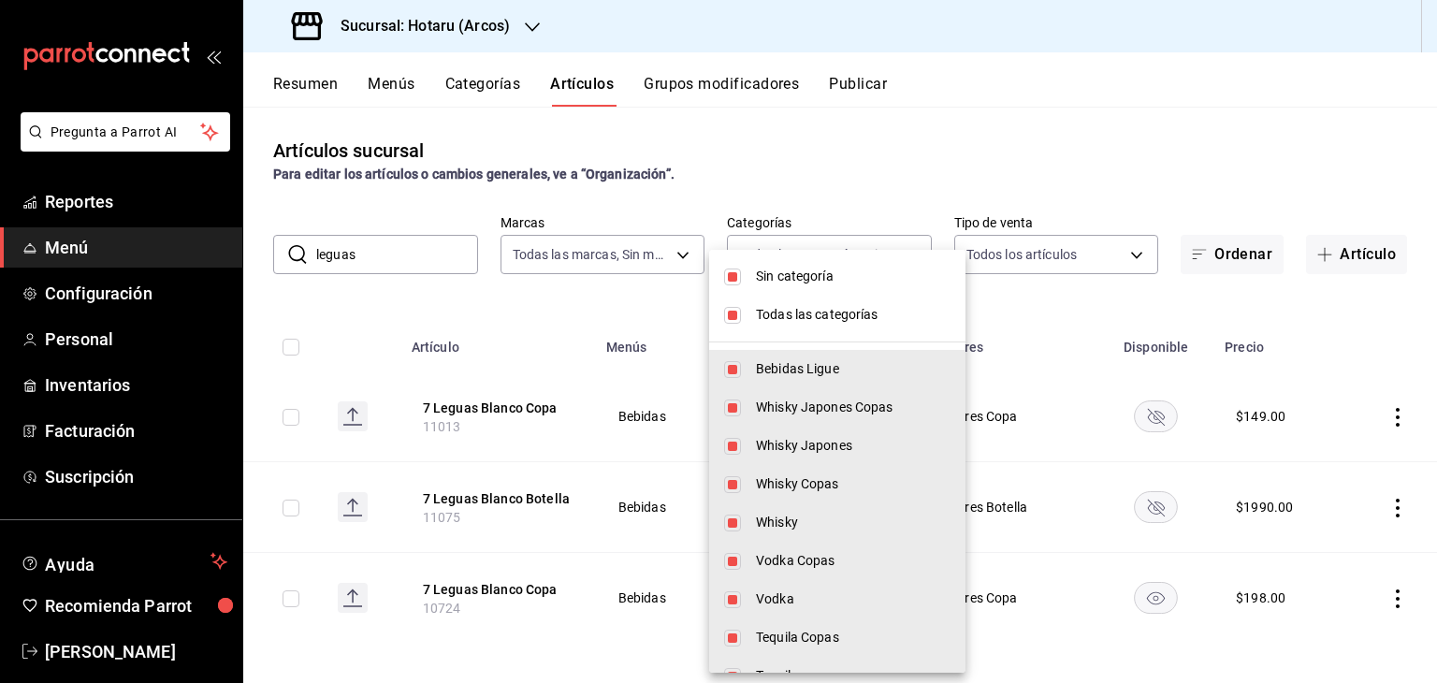
checkbox input "false"
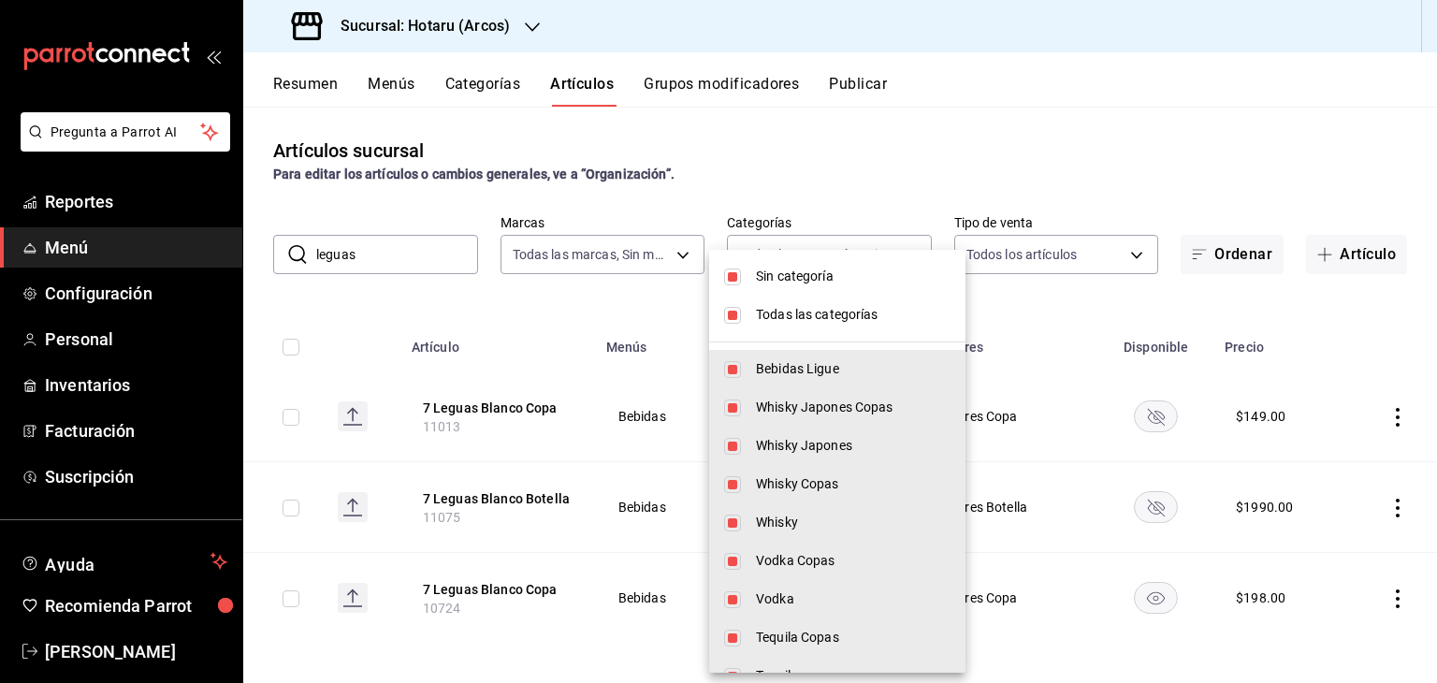
checkbox input "false"
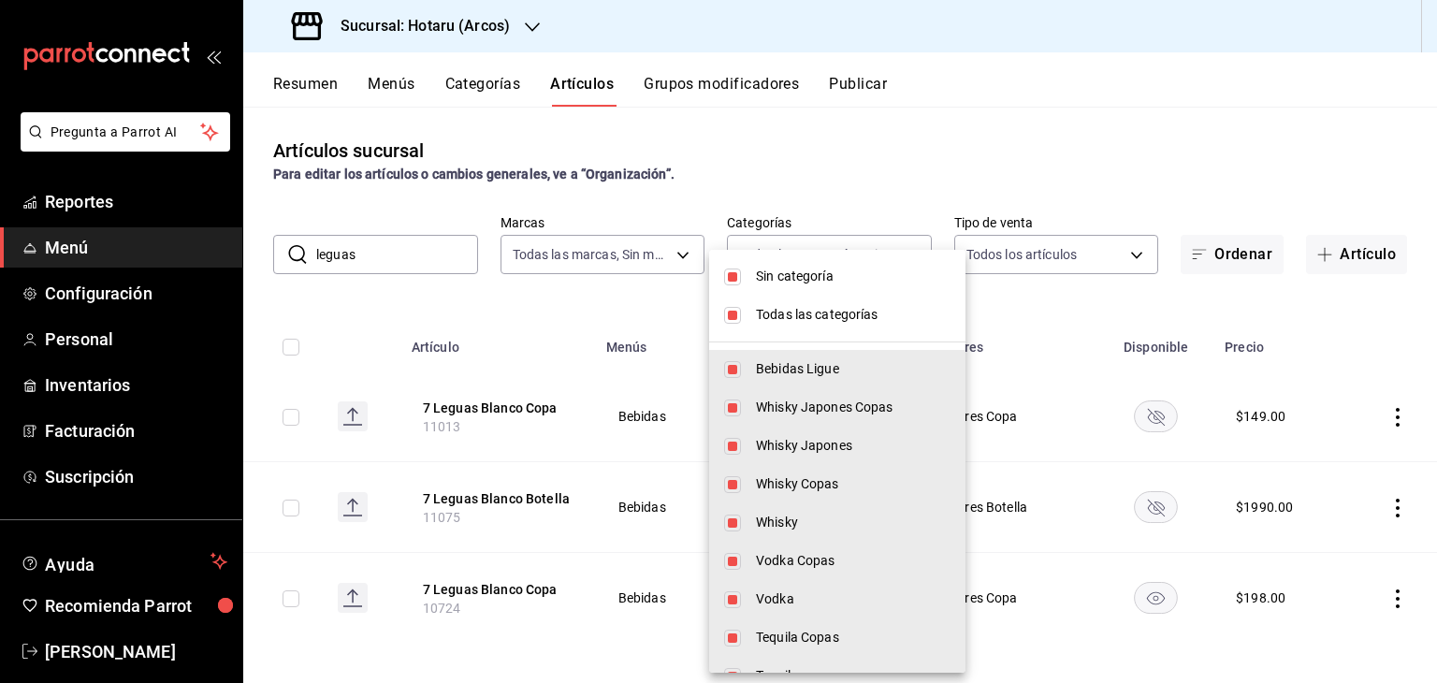
checkbox input "false"
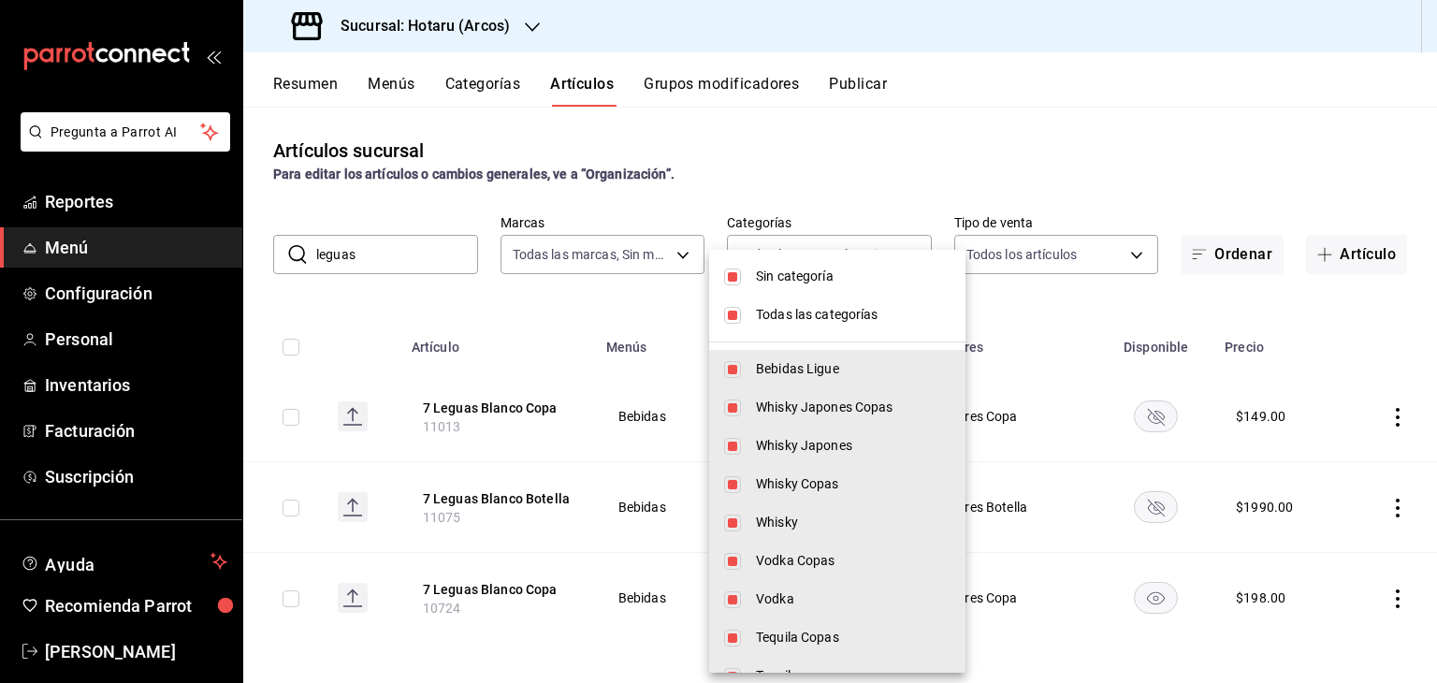
checkbox input "false"
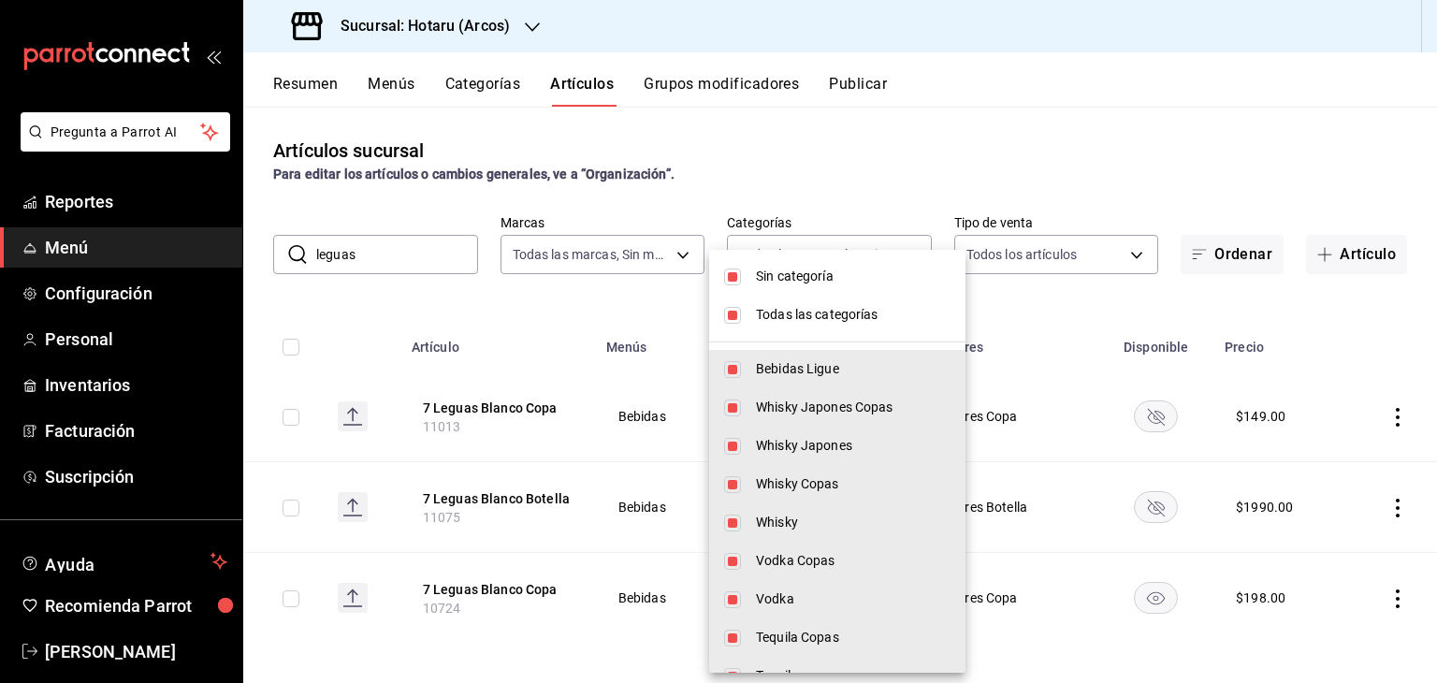
checkbox input "false"
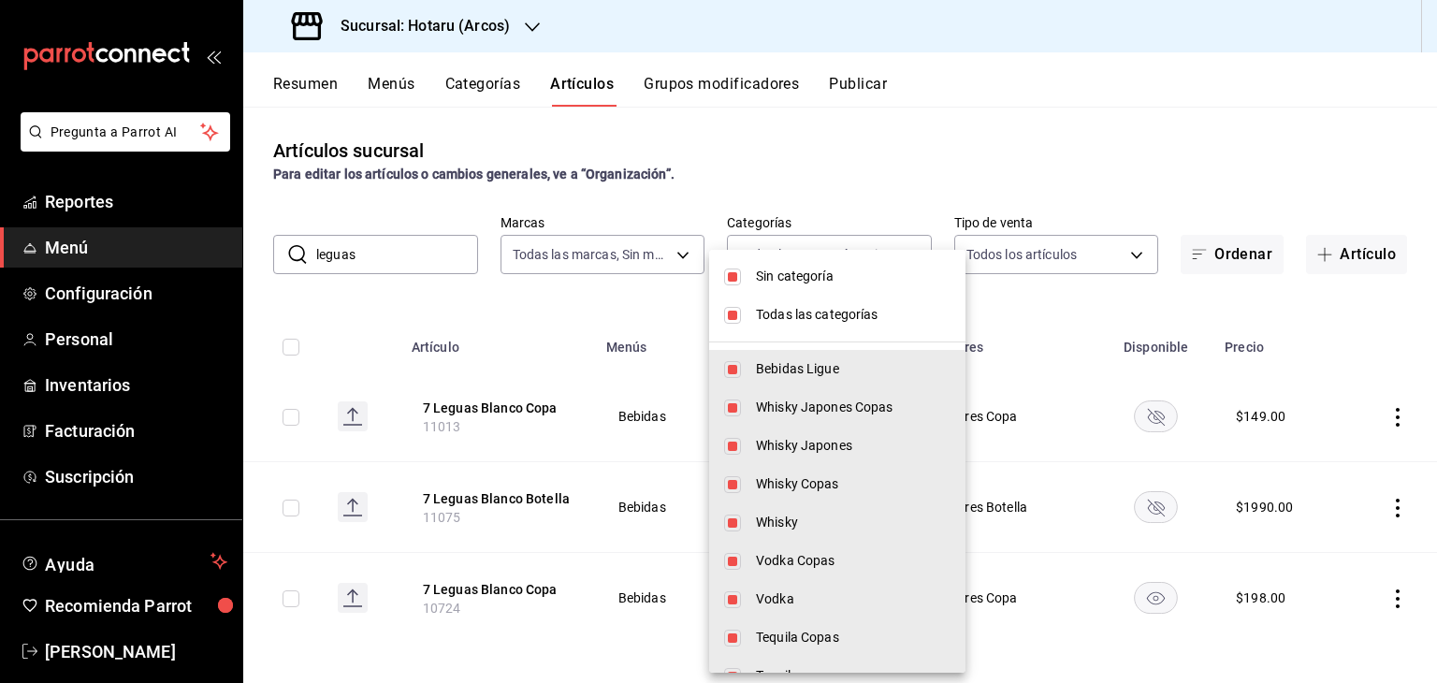
checkbox input "false"
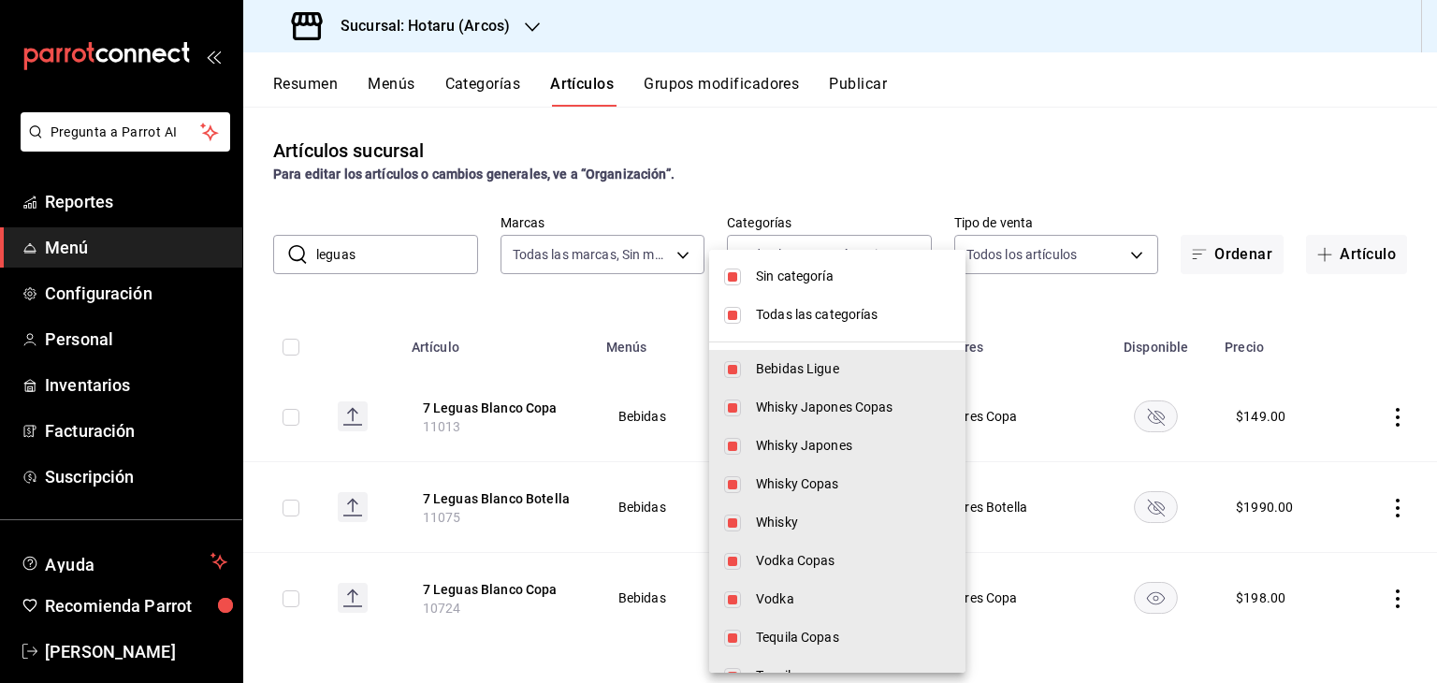
checkbox input "false"
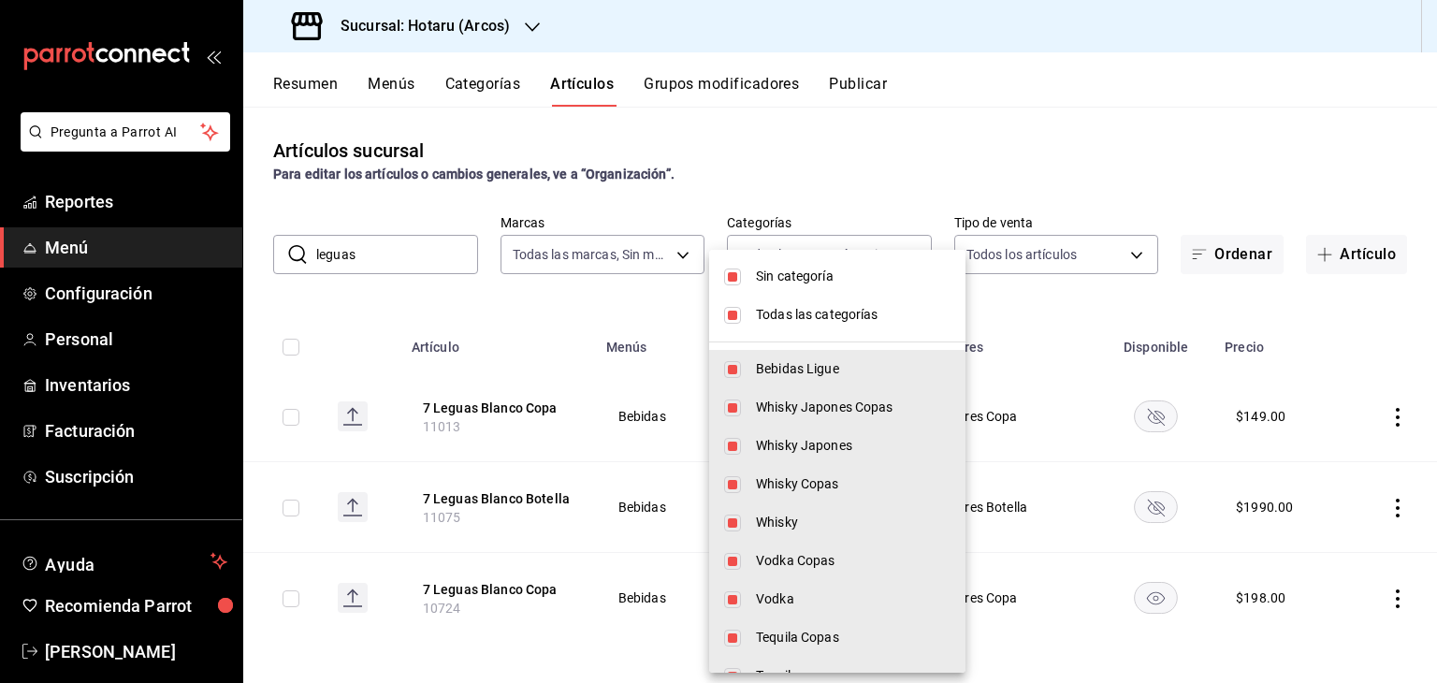
checkbox input "false"
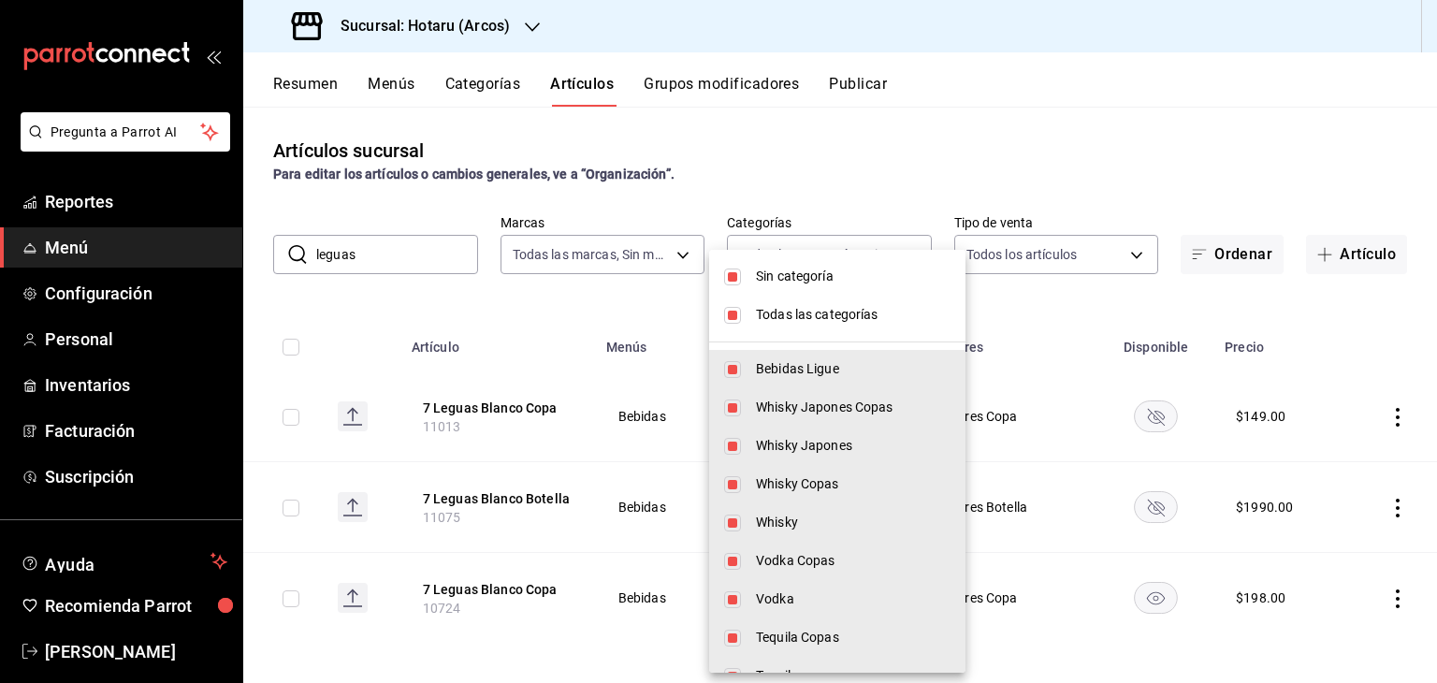
checkbox input "false"
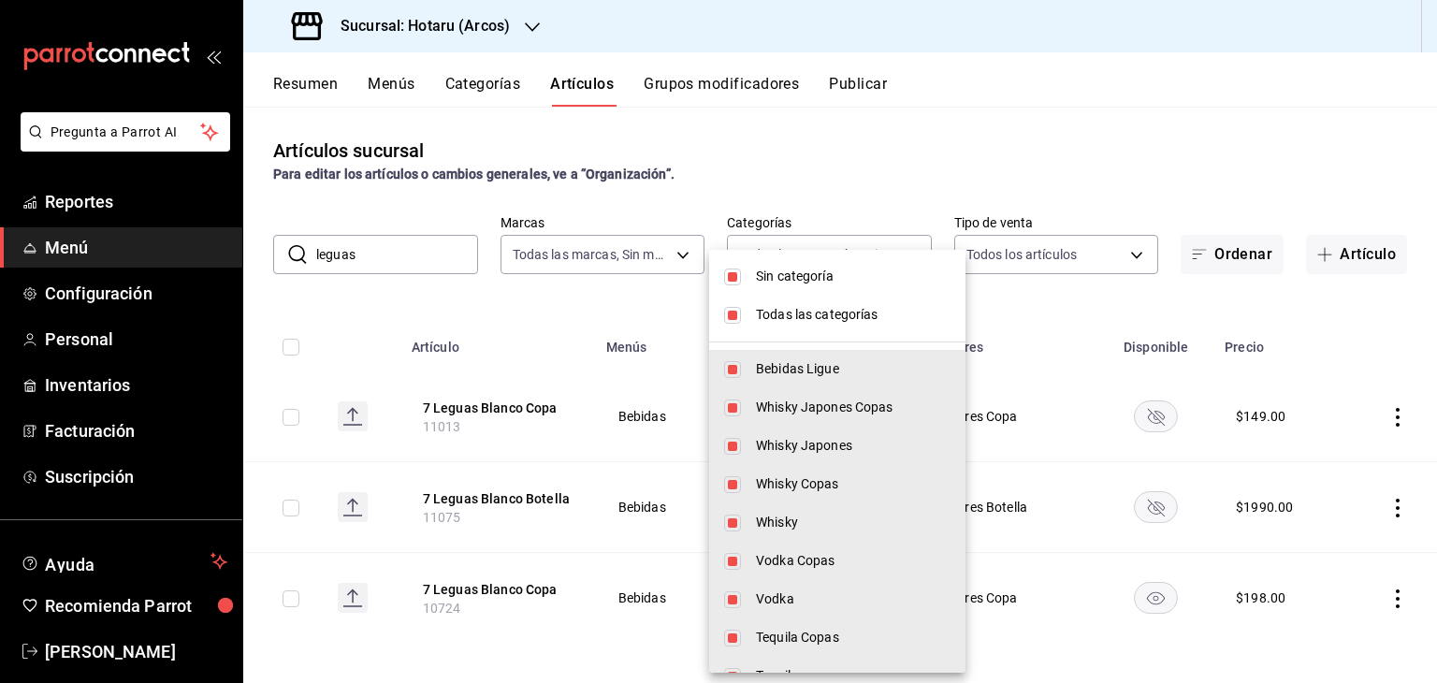
checkbox input "false"
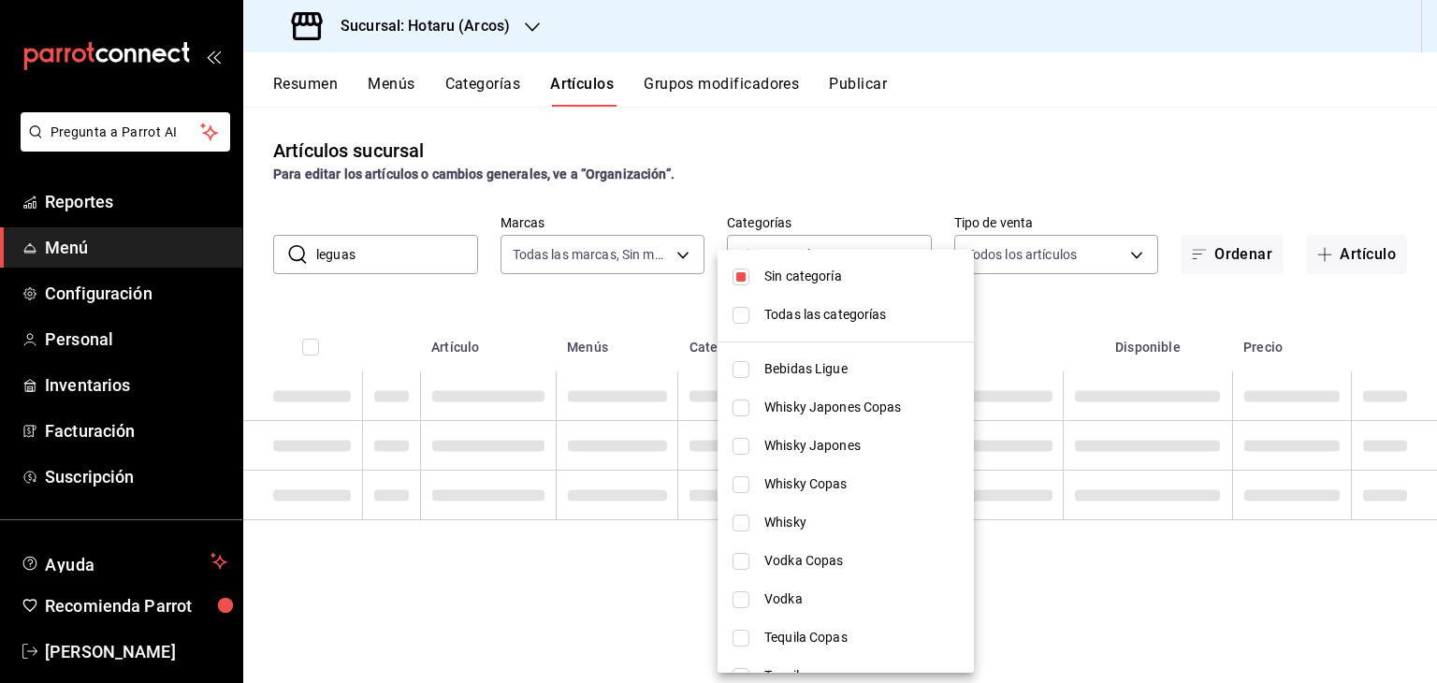
click at [808, 267] on span "Sin categoría" at bounding box center [861, 277] width 195 height 20
checkbox input "false"
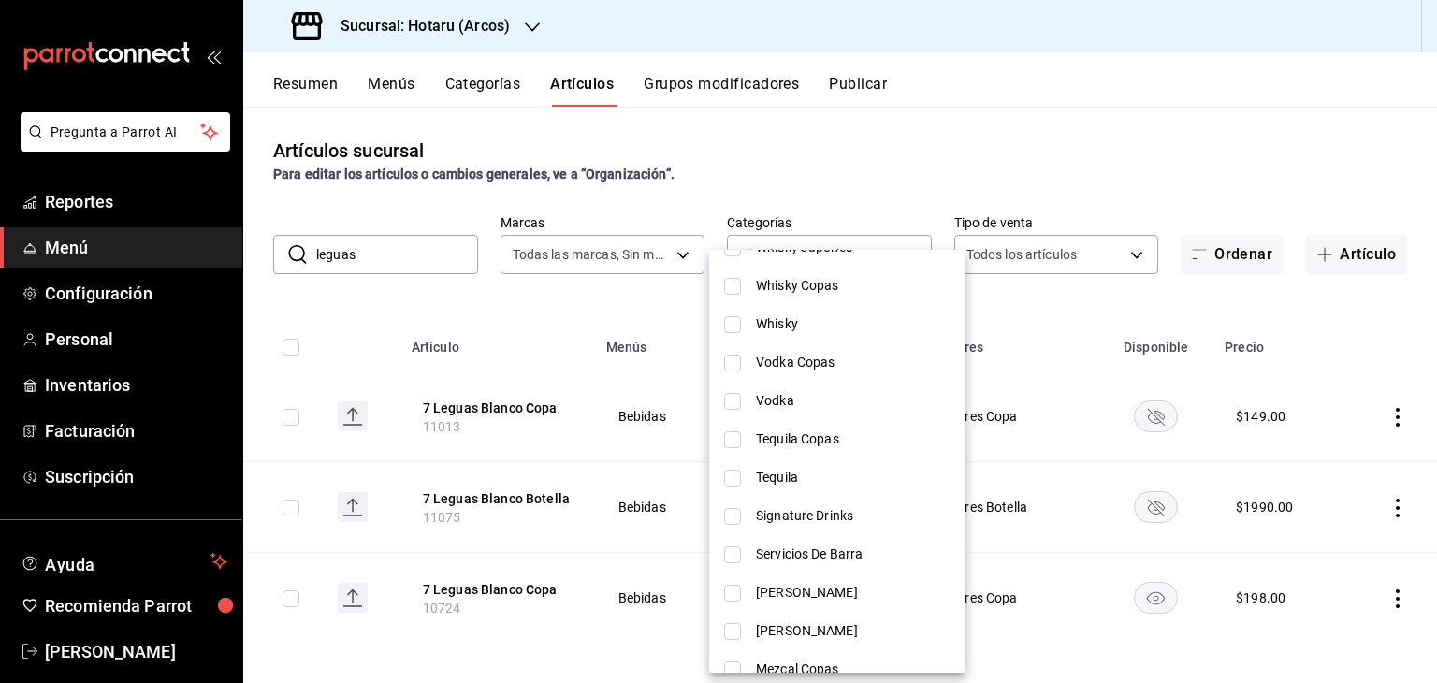
scroll to position [187, 0]
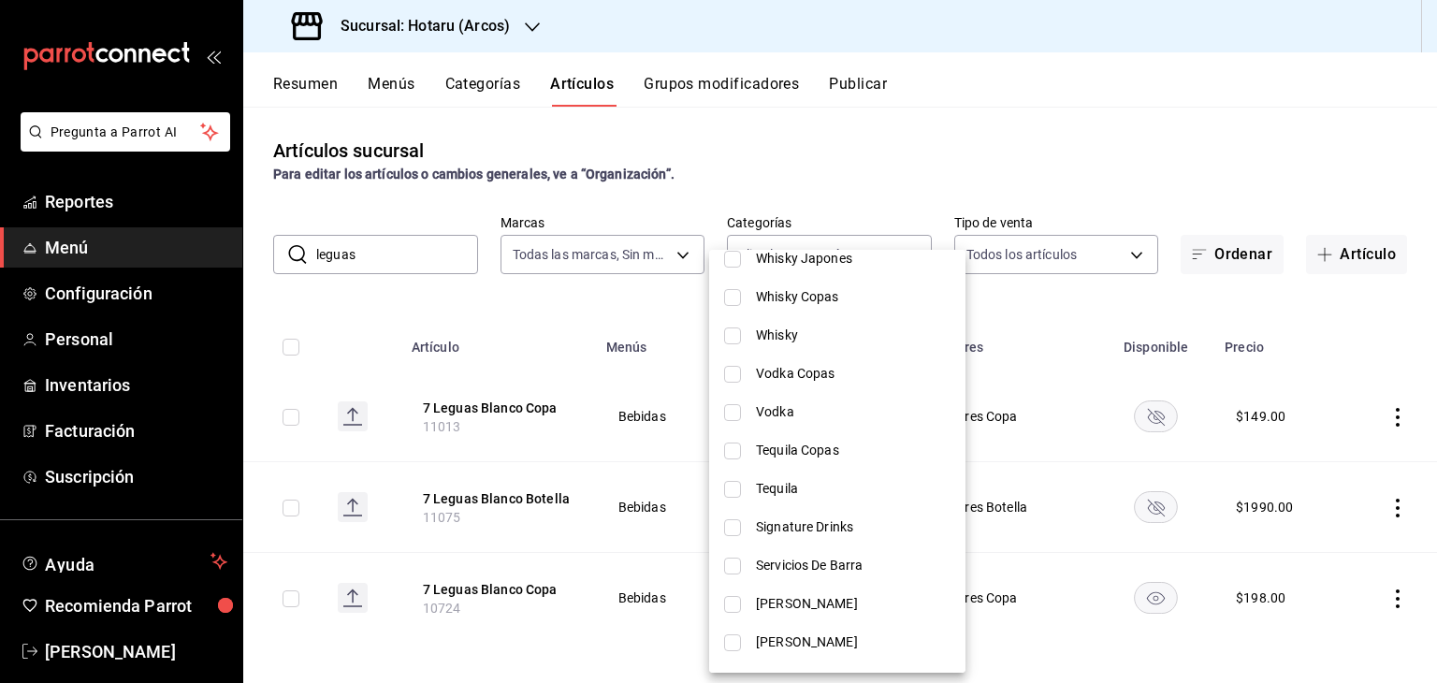
click at [795, 473] on li "Tequila" at bounding box center [837, 489] width 256 height 38
type input "aff80d0b-1944-48f4-a98d-60867417ed6a"
checkbox input "true"
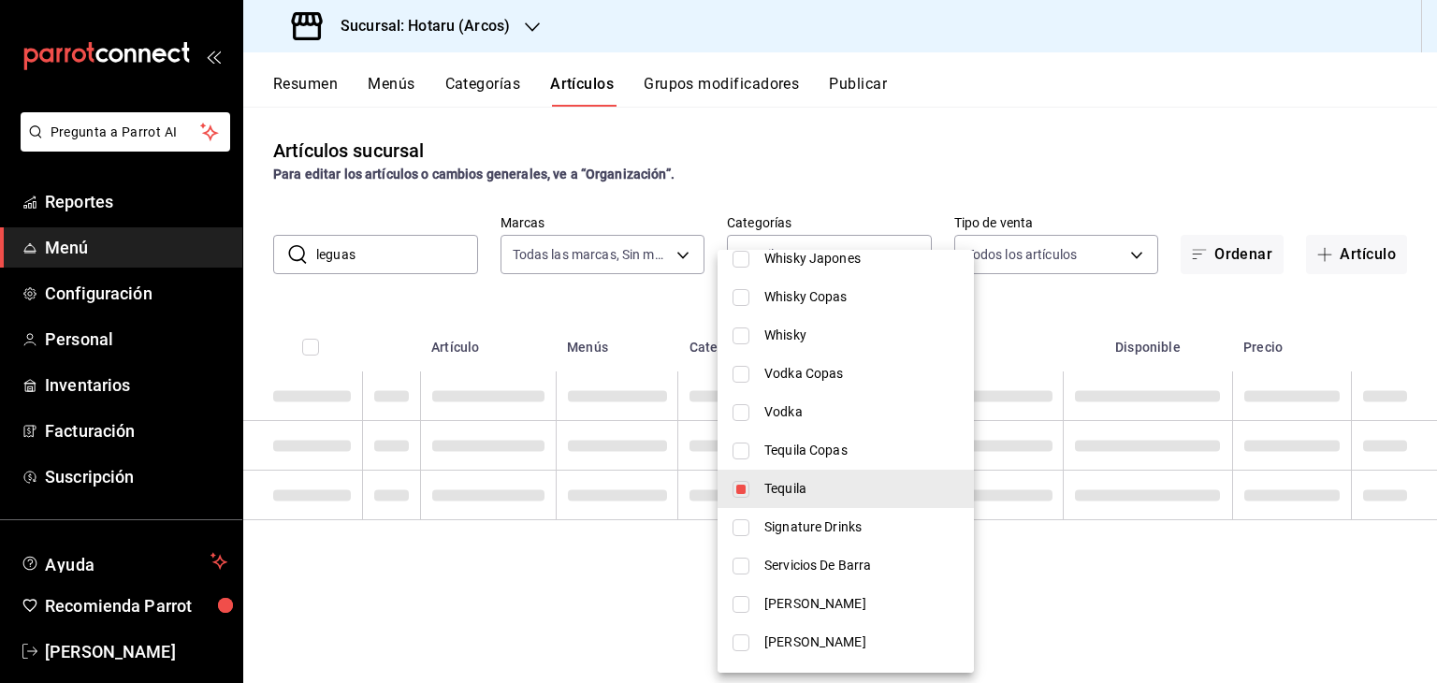
click at [805, 446] on span "Tequila Copas" at bounding box center [861, 451] width 195 height 20
type input "aff80d0b-1944-48f4-a98d-60867417ed6a,e3049187-5f57-4796-ab91-00ee1fa8dd6a"
checkbox input "true"
click at [655, 320] on div at bounding box center [718, 341] width 1437 height 683
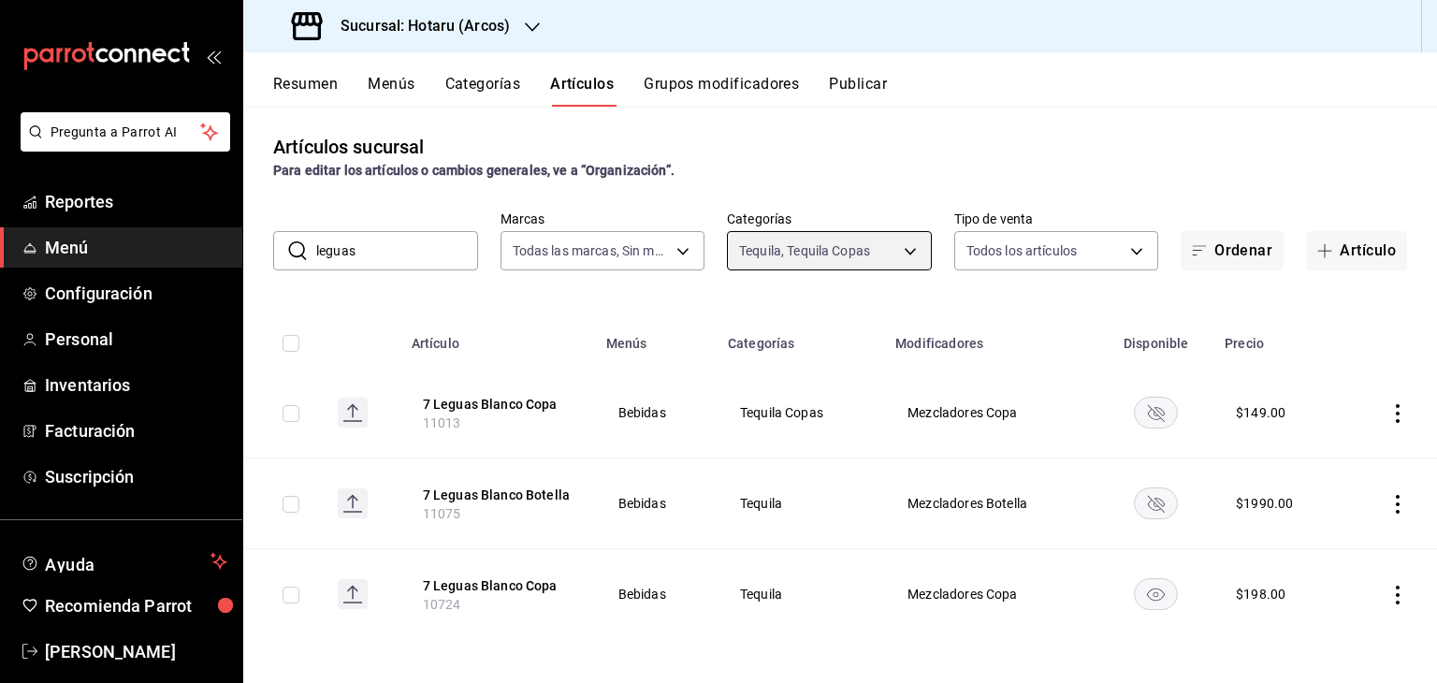
scroll to position [5, 0]
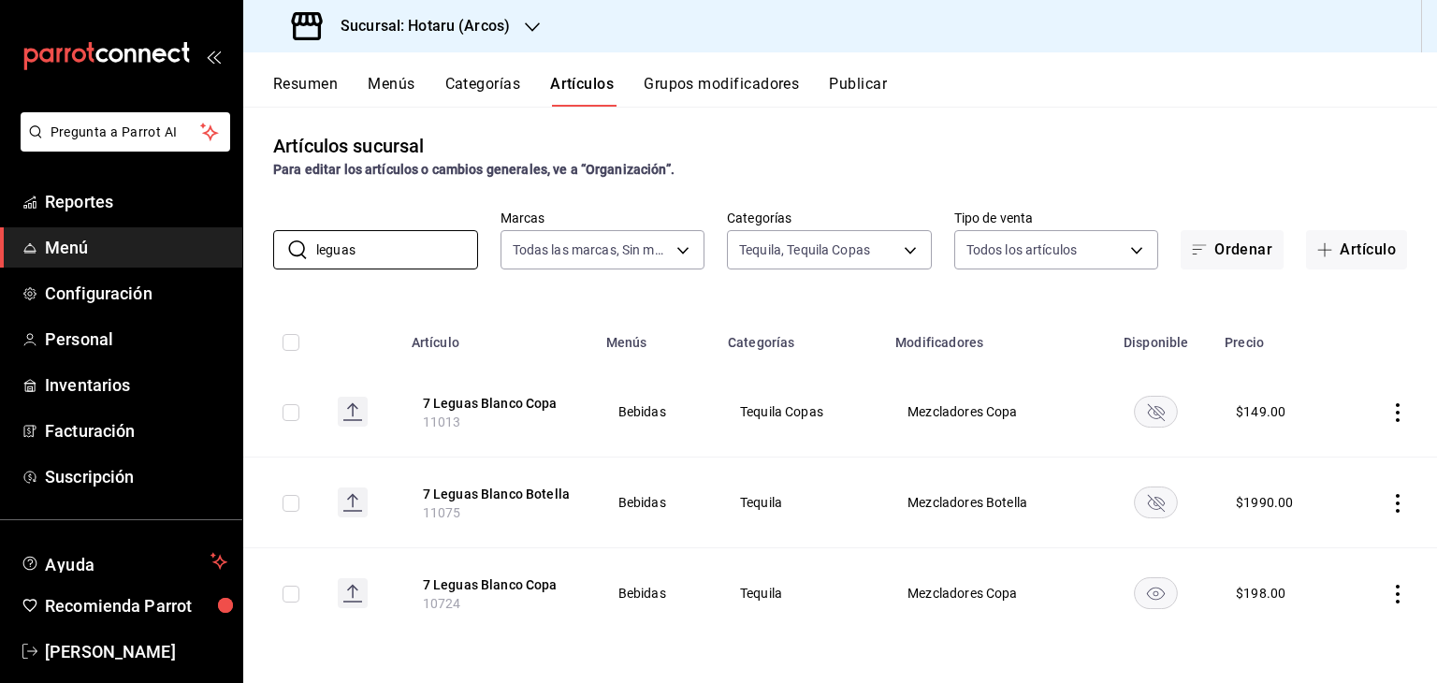
drag, startPoint x: 431, startPoint y: 245, endPoint x: 109, endPoint y: 240, distance: 322.9
click at [109, 240] on div "Pregunta a Parrot AI Reportes Menú Configuración Personal Inventarios Facturaci…" at bounding box center [718, 341] width 1437 height 683
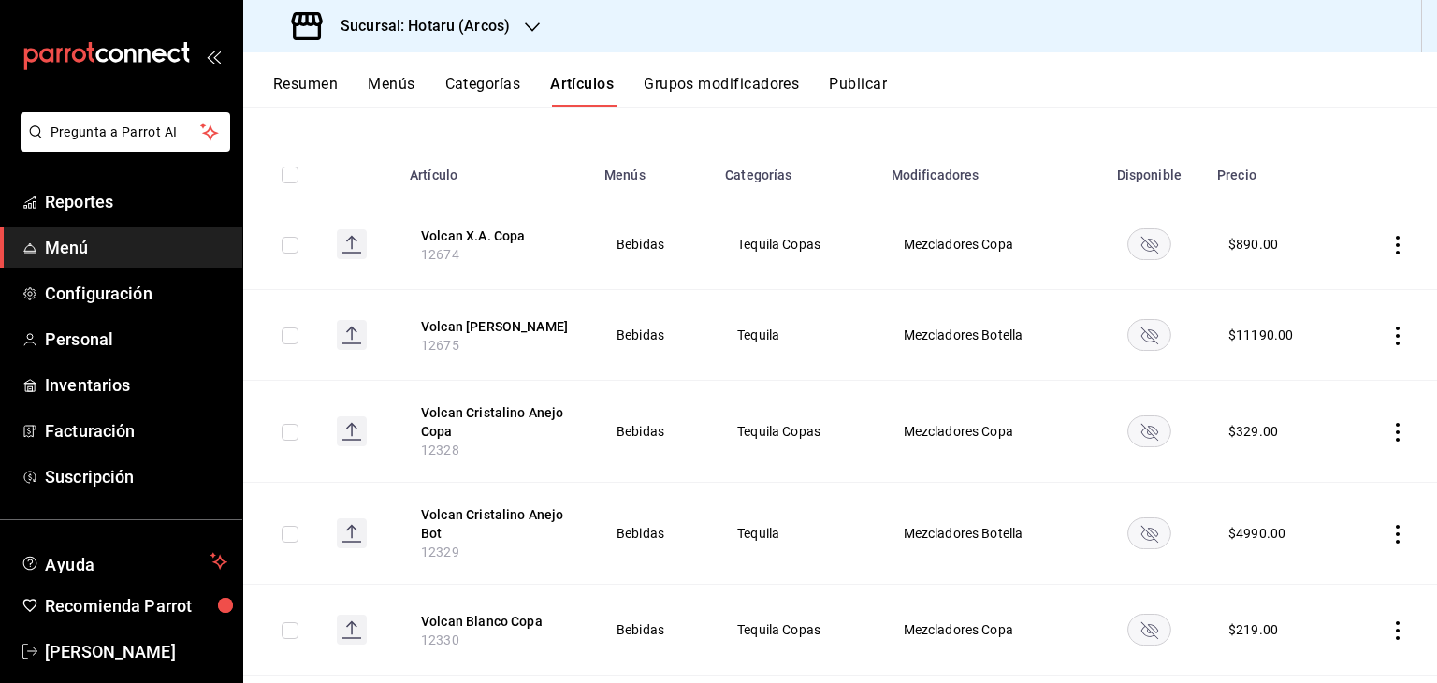
scroll to position [0, 0]
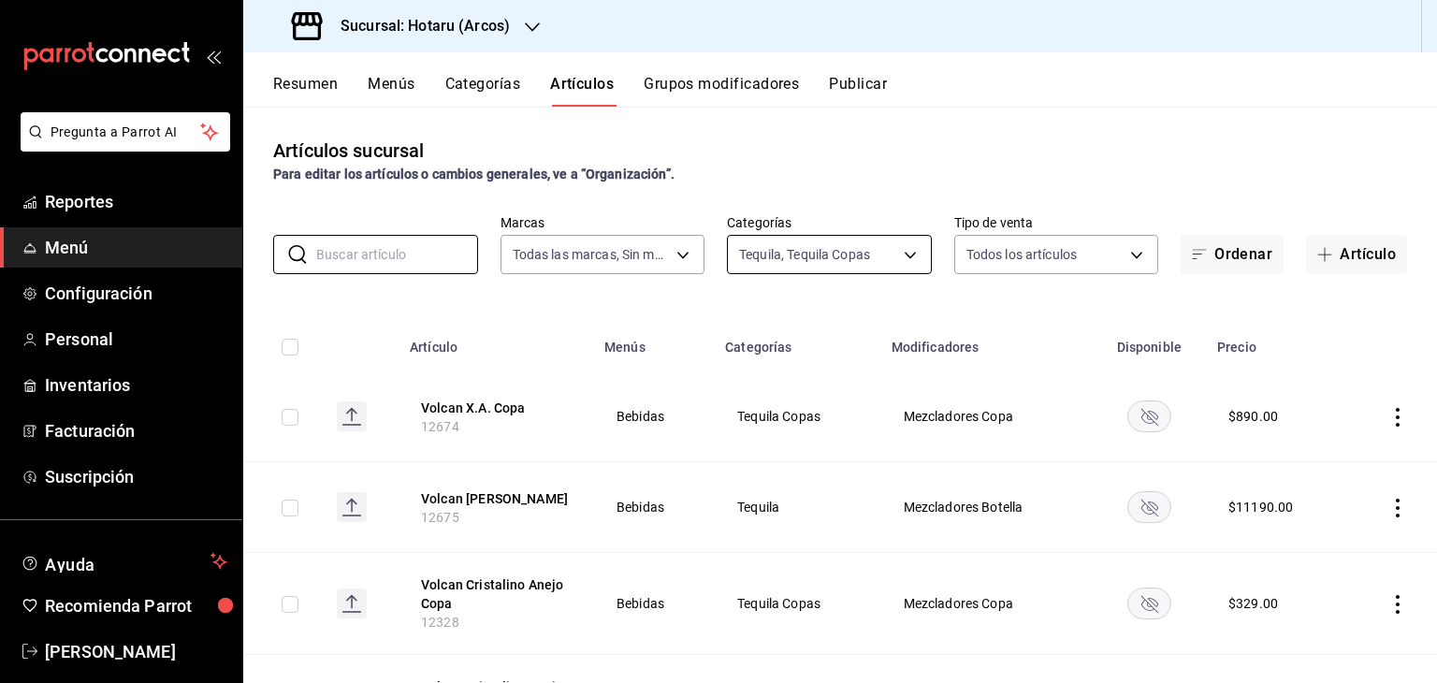
click at [865, 252] on body "Pregunta a Parrot AI Reportes Menú Configuración Personal Inventarios Facturaci…" at bounding box center [718, 341] width 1437 height 683
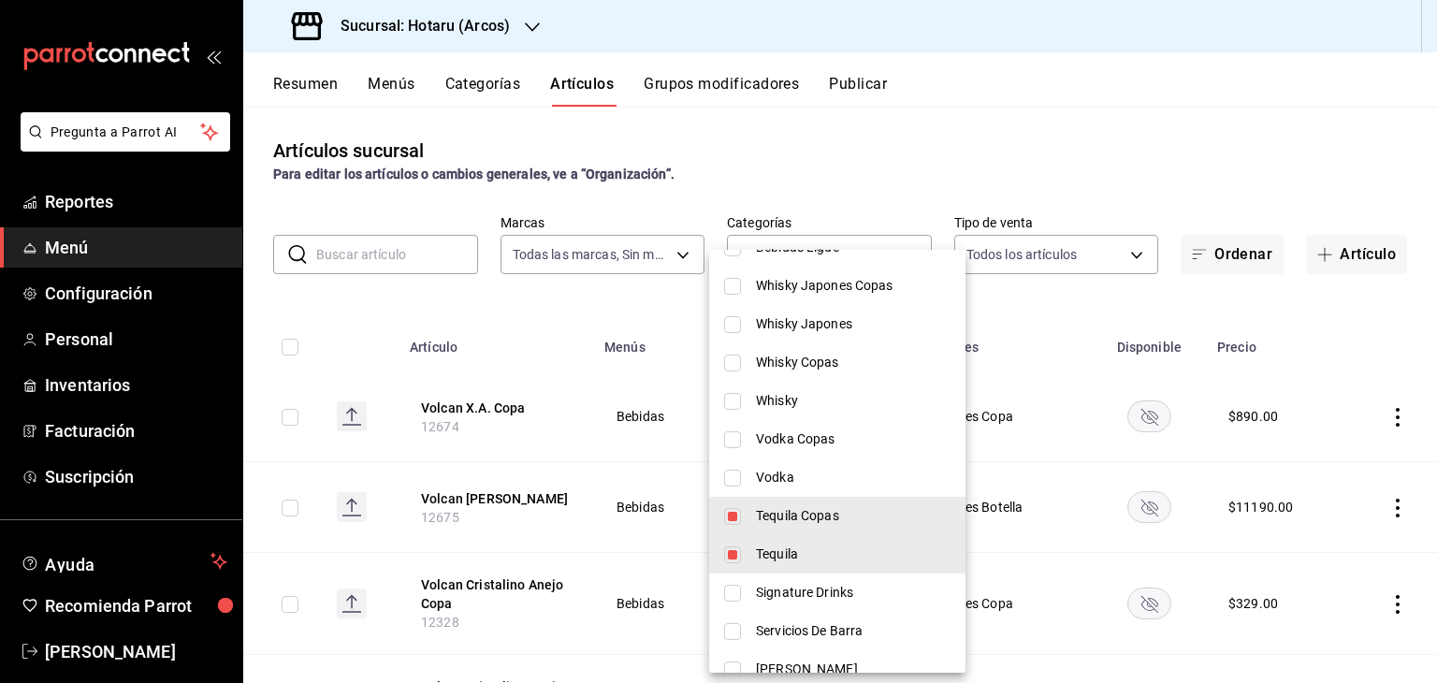
scroll to position [281, 0]
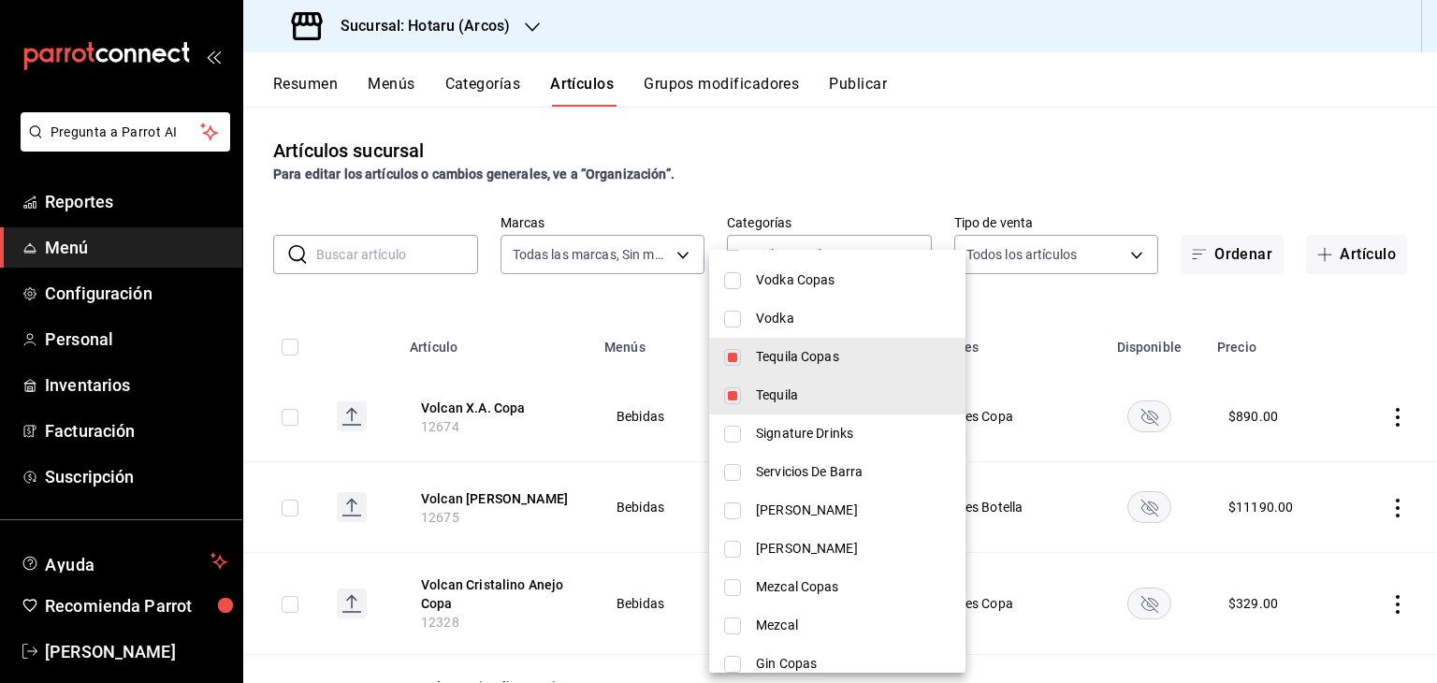
drag, startPoint x: 758, startPoint y: 379, endPoint x: 763, endPoint y: 363, distance: 16.6
click at [758, 379] on li "Tequila" at bounding box center [837, 395] width 256 height 38
type input "e3049187-5f57-4796-ab91-00ee1fa8dd6a"
checkbox input "false"
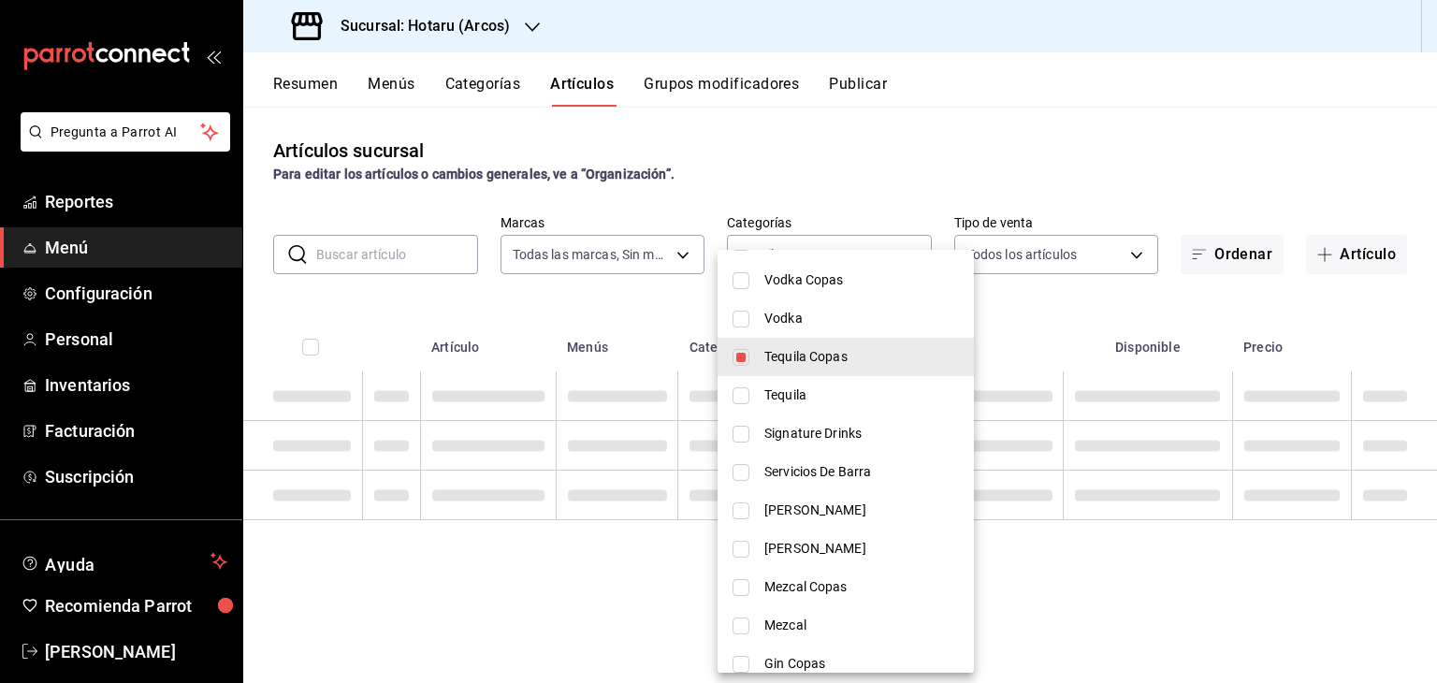
click at [766, 351] on span "Tequila Copas" at bounding box center [861, 357] width 195 height 20
checkbox input "false"
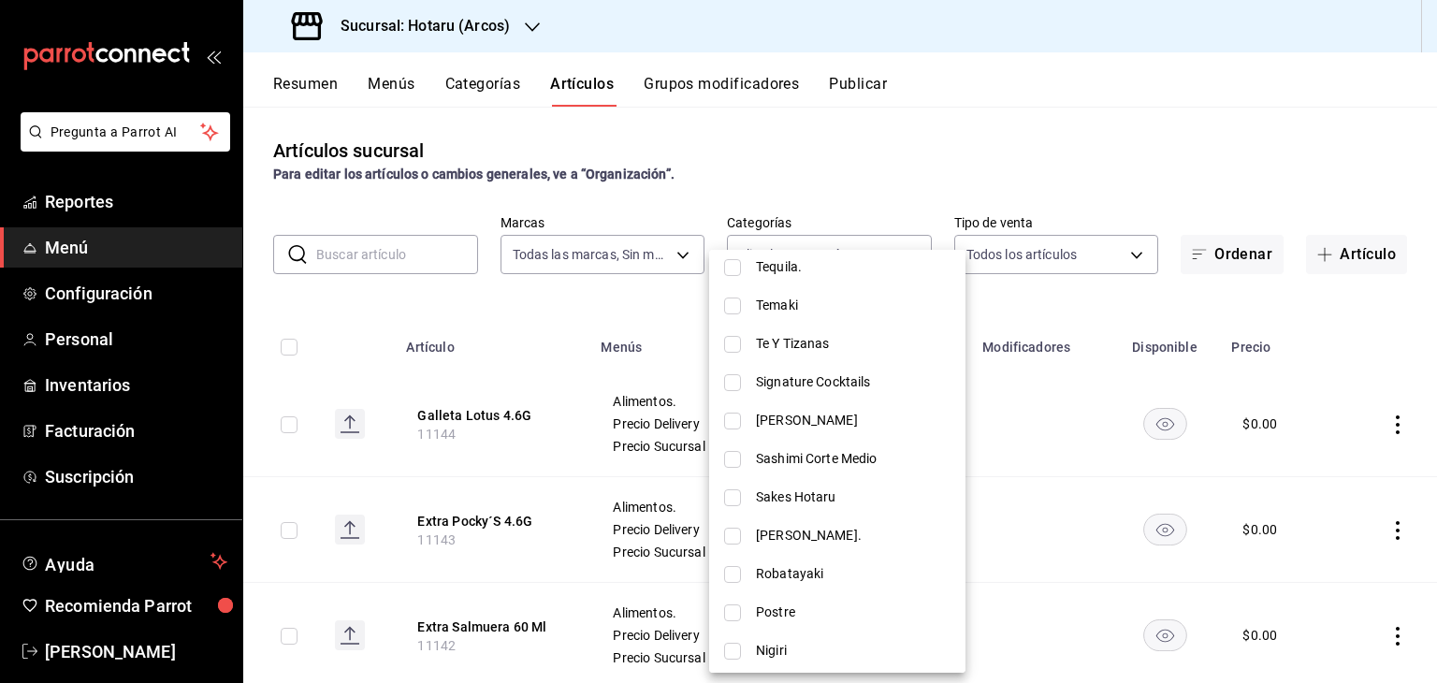
scroll to position [1965, 0]
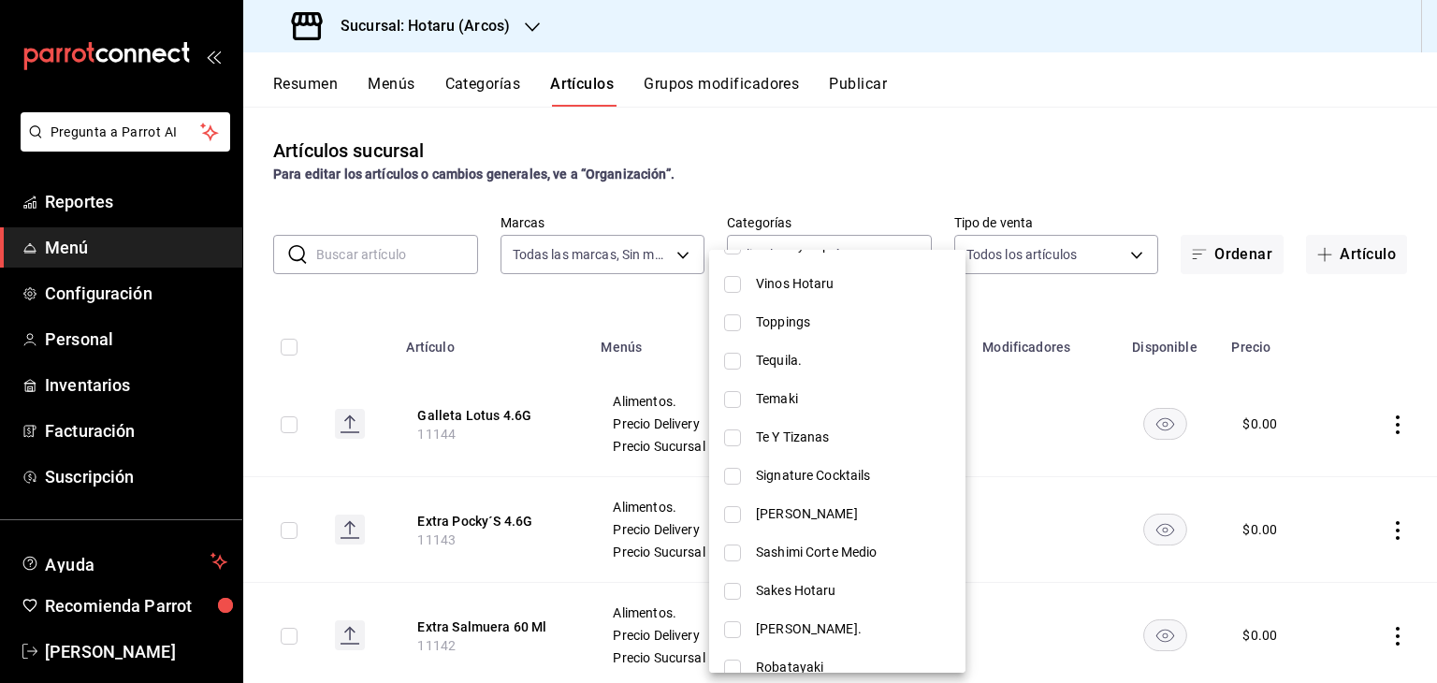
click at [825, 357] on span "Tequila." at bounding box center [853, 361] width 195 height 20
type input "bd2ffa0c-0bce-4f90-8617-19684b35f4a2"
checkbox input "true"
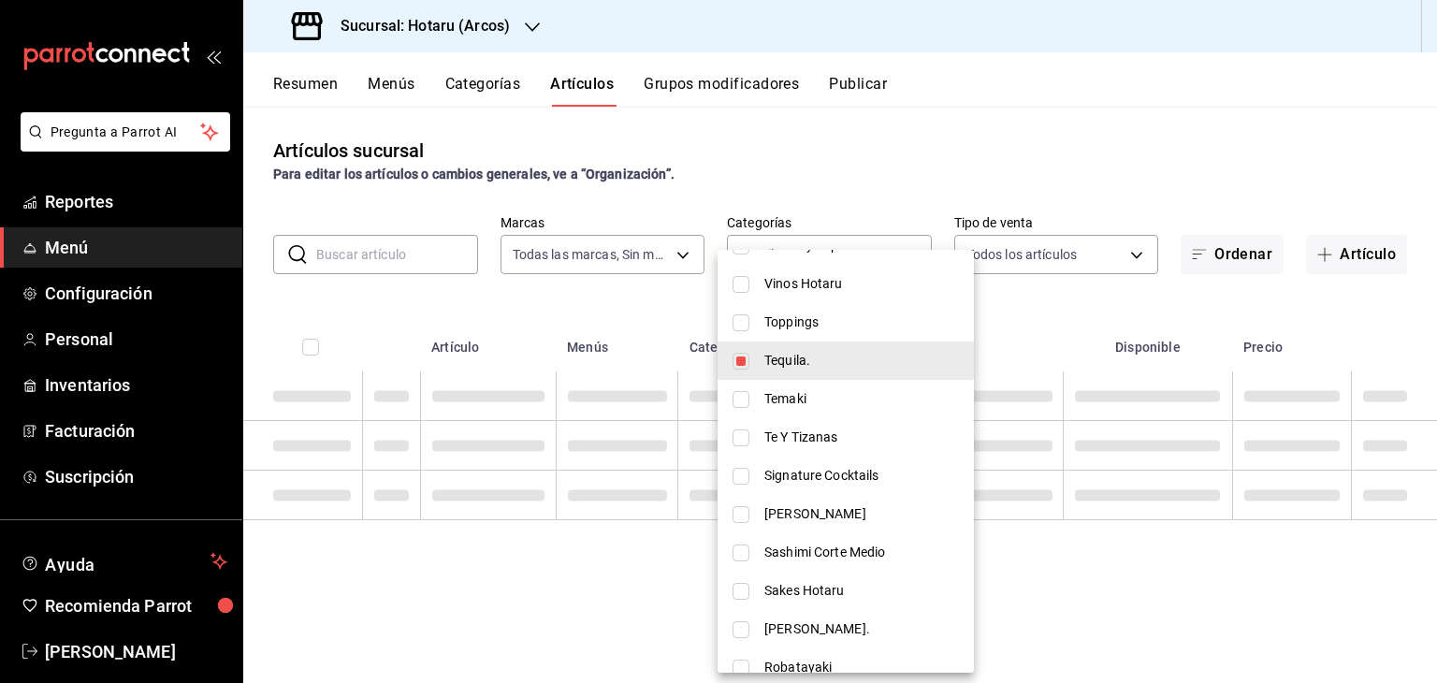
click at [1134, 309] on div at bounding box center [718, 341] width 1437 height 683
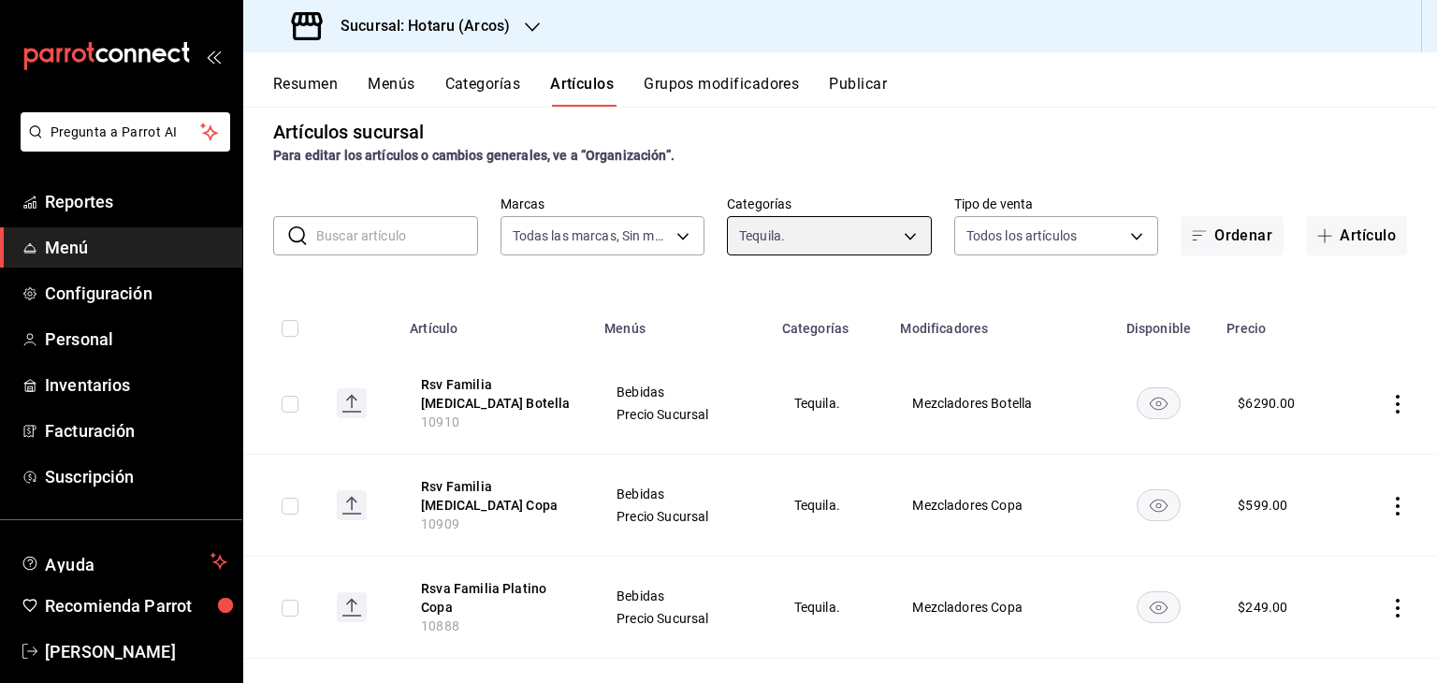
scroll to position [0, 0]
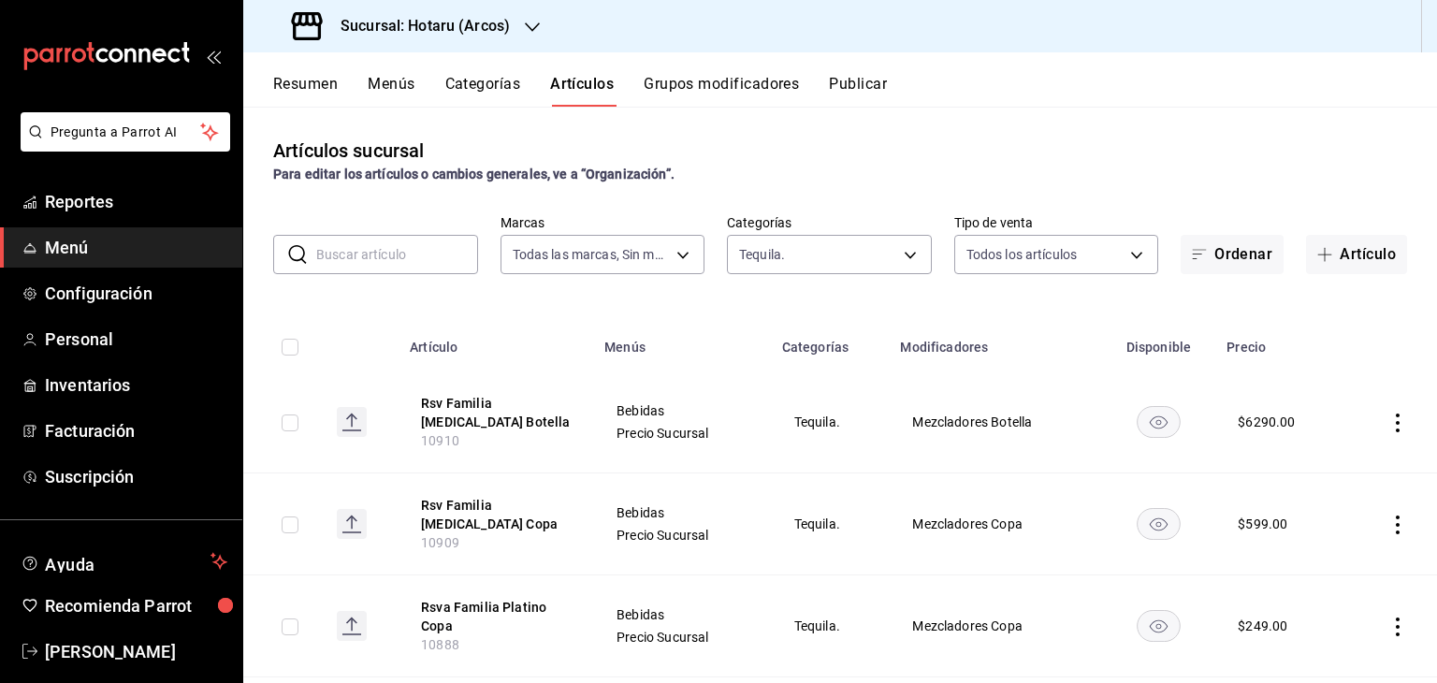
click at [927, 296] on div "Artículos sucursal Para editar los artículos o cambios generales, ve a “Organiz…" at bounding box center [840, 394] width 1194 height 575
click at [886, 83] on button "Publicar" at bounding box center [858, 91] width 58 height 32
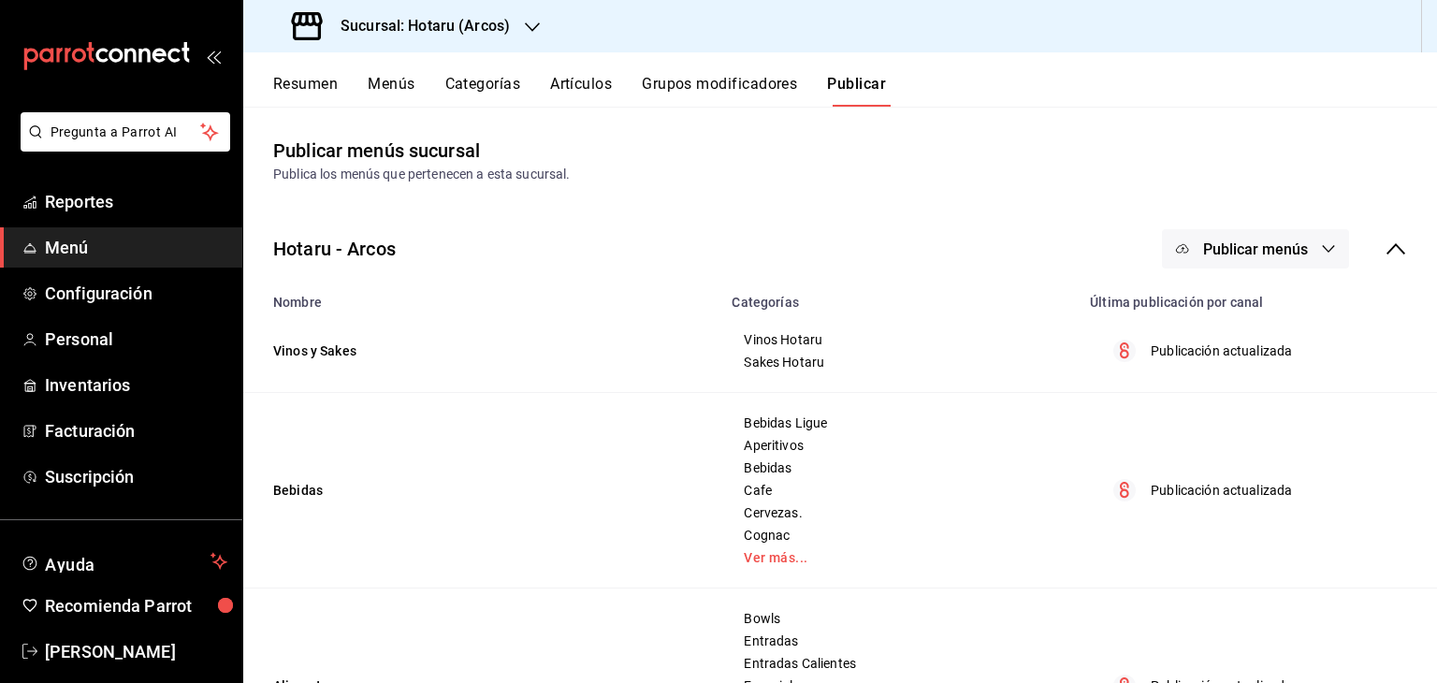
click at [1294, 241] on button "Publicar menús" at bounding box center [1255, 248] width 187 height 39
click at [1305, 308] on span "Punto de venta" at bounding box center [1269, 310] width 90 height 20
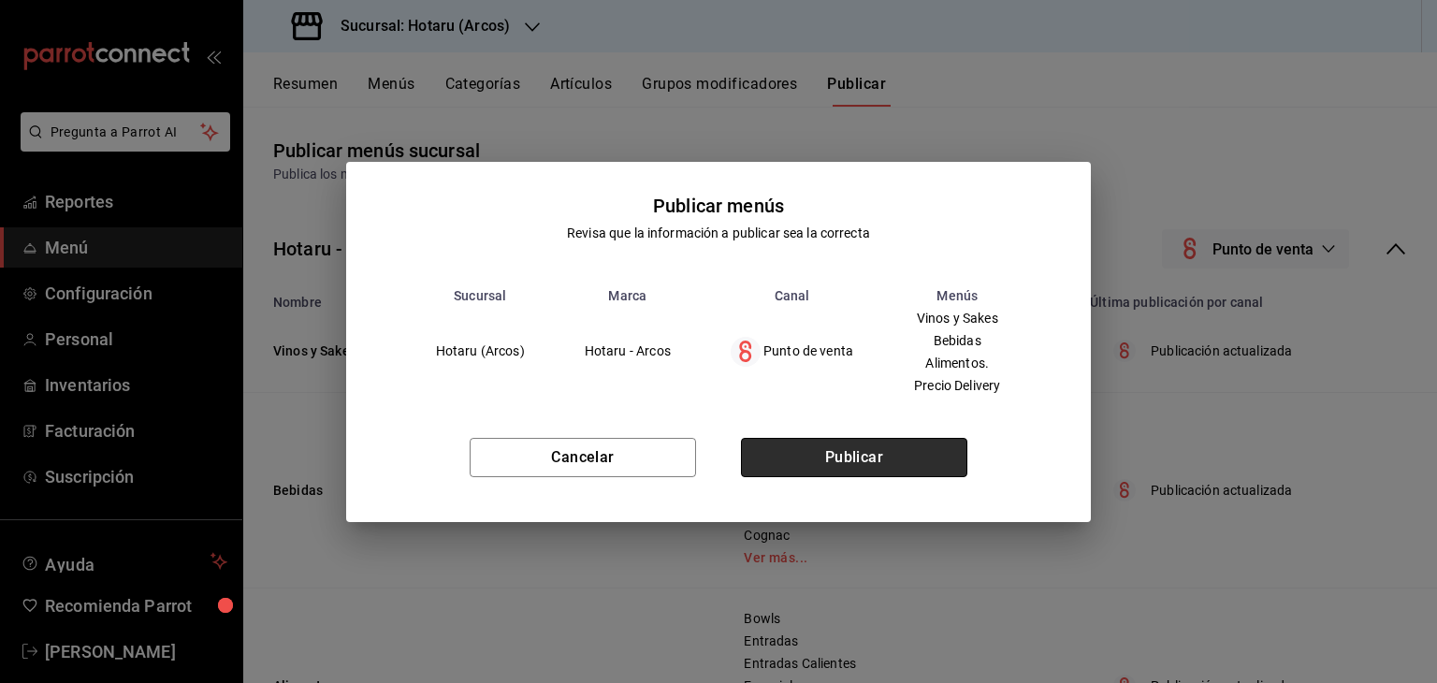
click at [896, 454] on button "Publicar" at bounding box center [854, 457] width 226 height 39
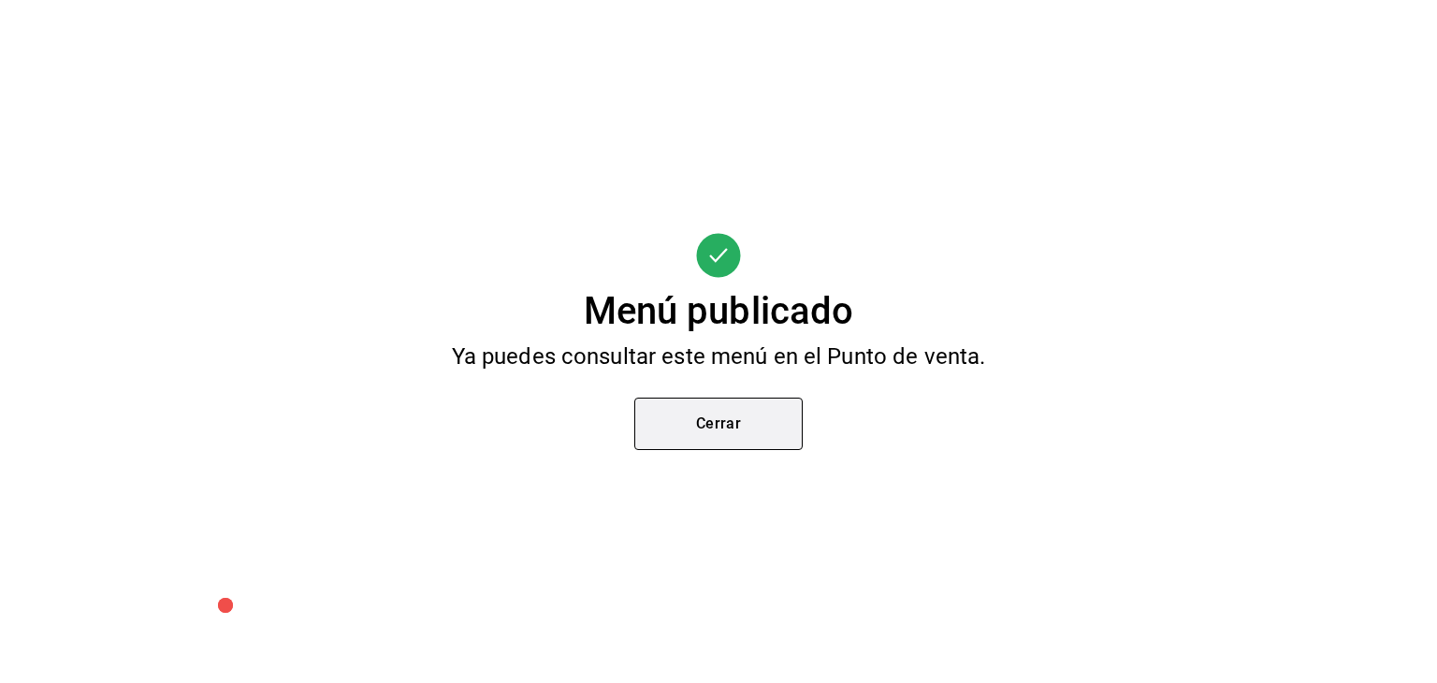
click at [732, 400] on button "Cerrar" at bounding box center [718, 424] width 168 height 52
